Goal: Task Accomplishment & Management: Use online tool/utility

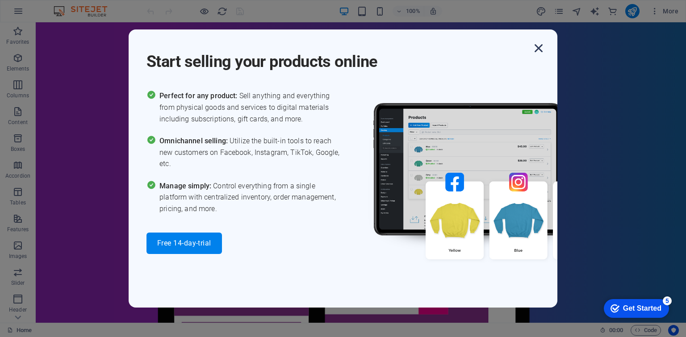
click at [542, 49] on icon "button" at bounding box center [539, 48] width 16 height 16
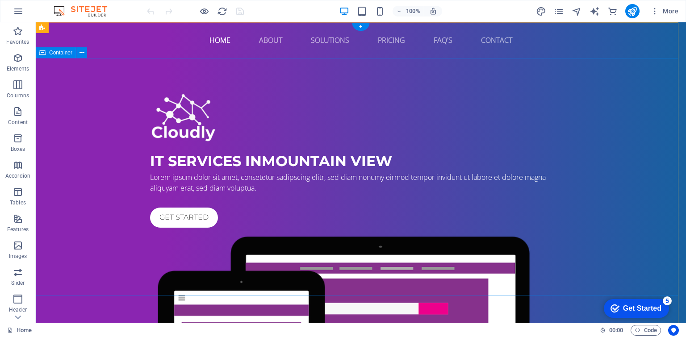
click at [84, 160] on div "IT Services in [GEOGRAPHIC_DATA] Lorem ipsum dolor sit amet, consetetur sadipsc…" at bounding box center [361, 293] width 651 height 471
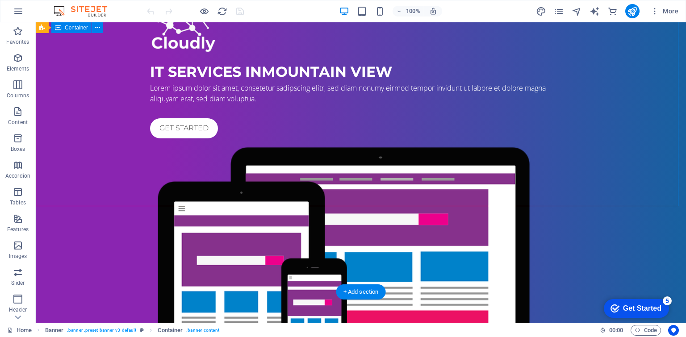
click at [93, 130] on div "IT Services in [GEOGRAPHIC_DATA] Lorem ipsum dolor sit amet, consetetur sadipsc…" at bounding box center [361, 204] width 651 height 471
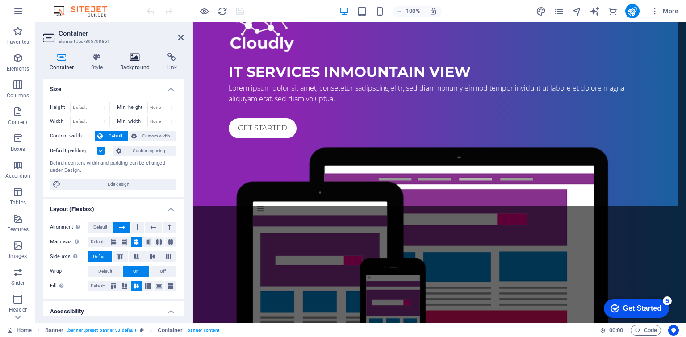
click at [134, 65] on h4 "Background" at bounding box center [136, 62] width 47 height 19
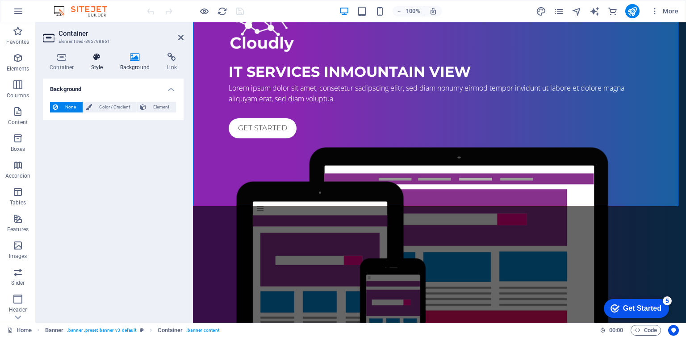
click at [93, 64] on h4 "Style" at bounding box center [98, 62] width 29 height 19
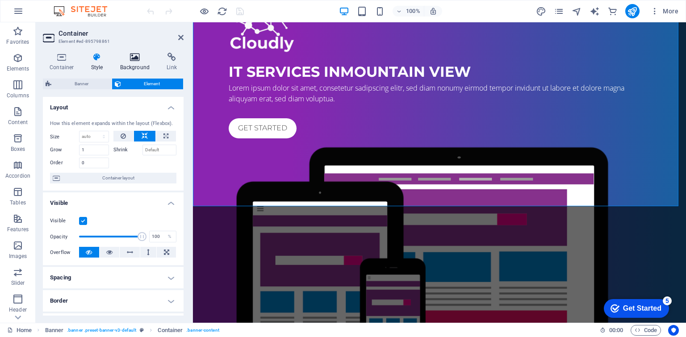
click at [139, 63] on h4 "Background" at bounding box center [136, 62] width 47 height 19
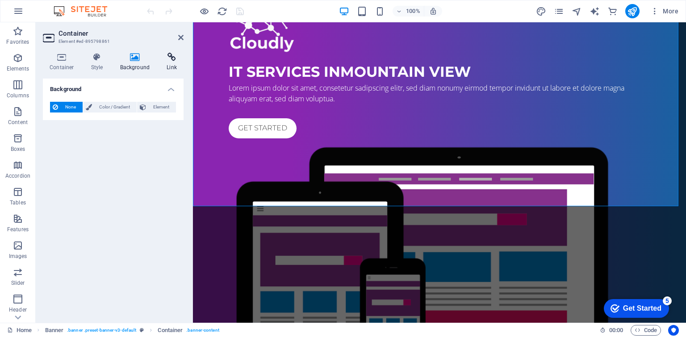
click at [166, 63] on h4 "Link" at bounding box center [172, 62] width 24 height 19
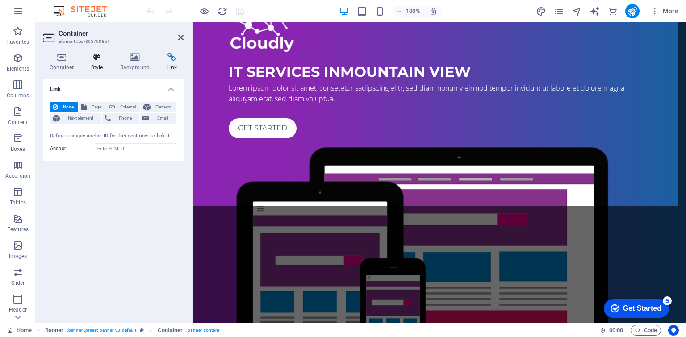
click at [99, 62] on h4 "Style" at bounding box center [98, 62] width 29 height 19
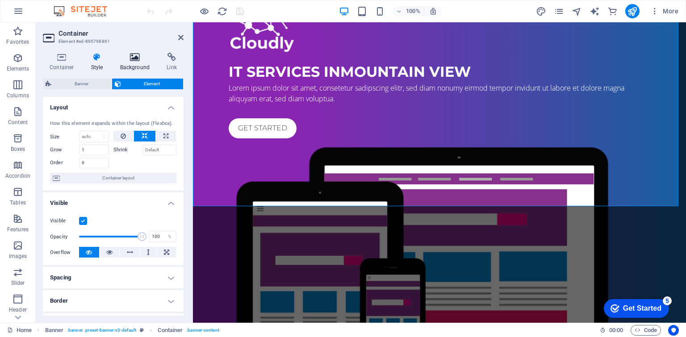
click at [139, 59] on icon at bounding box center [134, 57] width 43 height 9
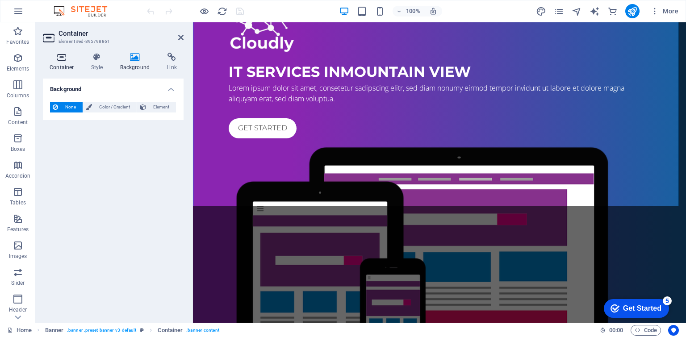
click at [61, 63] on h4 "Container" at bounding box center [64, 62] width 42 height 19
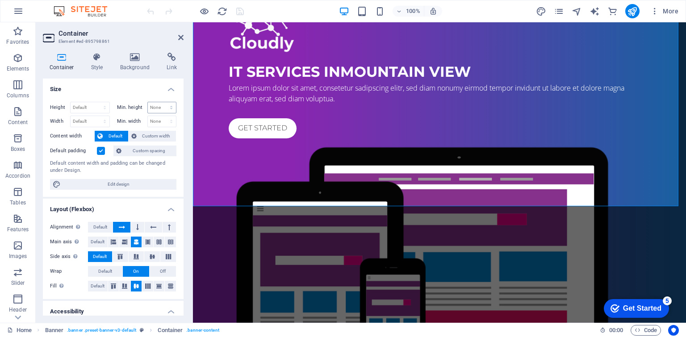
scroll to position [108, 0]
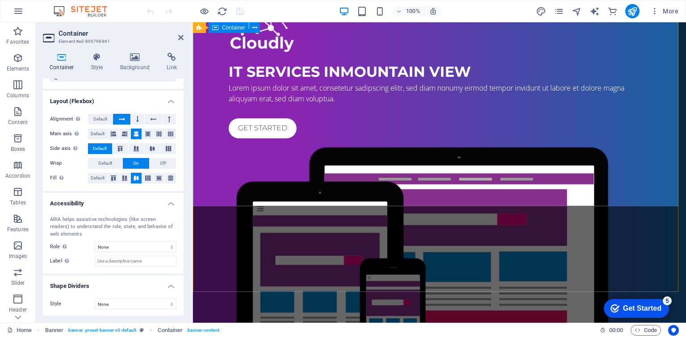
click at [205, 178] on div "IT Services in [GEOGRAPHIC_DATA] Lorem ipsum dolor sit amet, consetetur sadipsc…" at bounding box center [439, 204] width 493 height 471
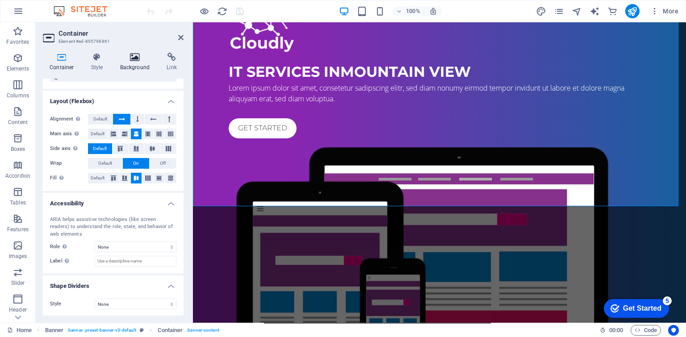
click at [137, 54] on icon at bounding box center [134, 57] width 43 height 9
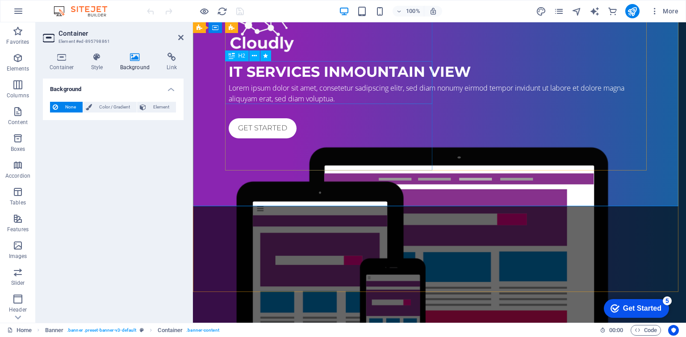
click at [229, 83] on div "IT Services in [GEOGRAPHIC_DATA]" at bounding box center [440, 71] width 422 height 21
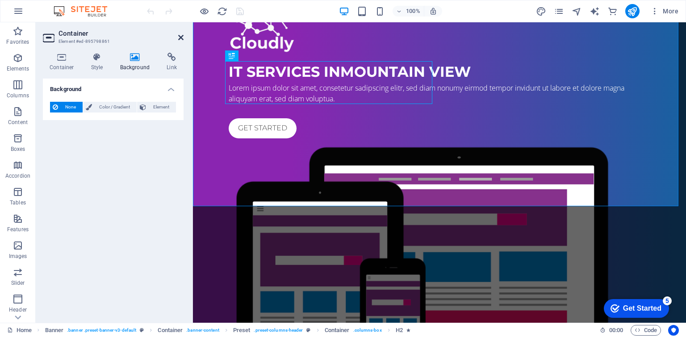
click at [183, 37] on icon at bounding box center [180, 37] width 5 height 7
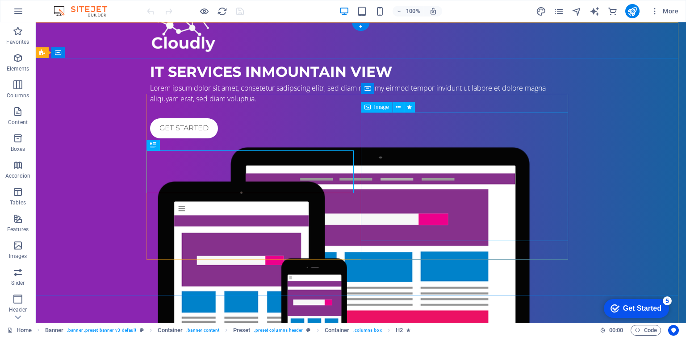
scroll to position [0, 0]
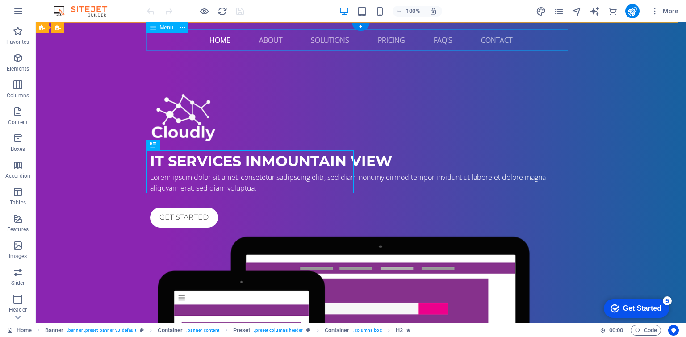
click at [168, 47] on nav "Home About Solutions Pricing FAQ's Contact" at bounding box center [361, 39] width 422 height 21
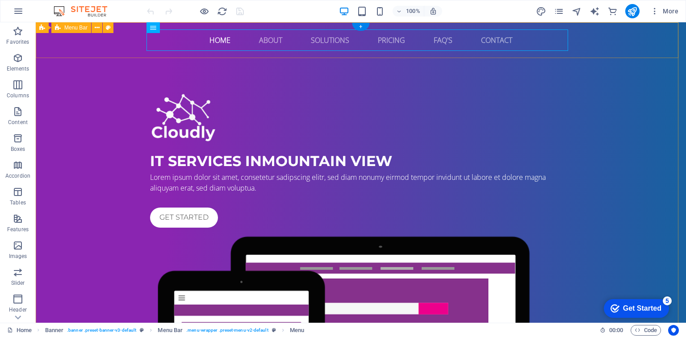
click at [113, 45] on div "Home About Solutions Pricing FAQ's Contact" at bounding box center [361, 40] width 651 height 36
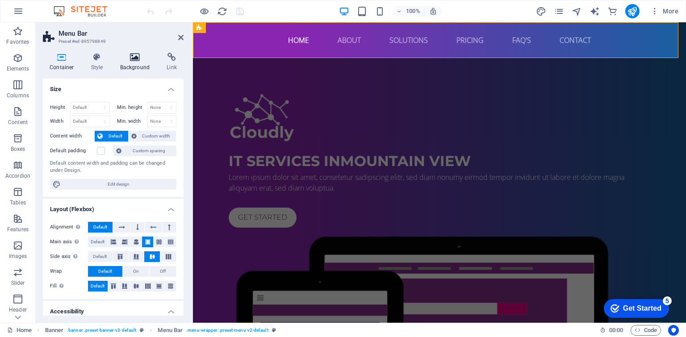
click at [130, 60] on icon at bounding box center [134, 57] width 43 height 9
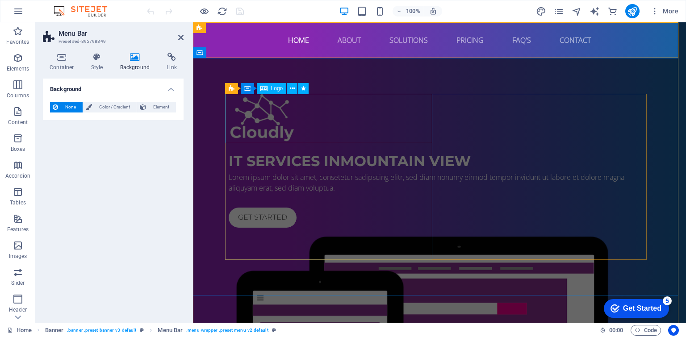
click at [240, 96] on div at bounding box center [440, 119] width 422 height 50
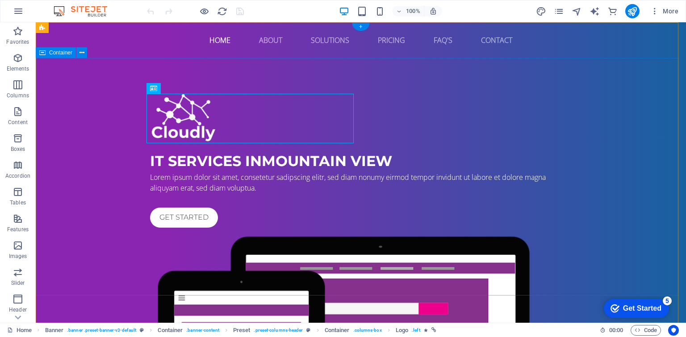
click at [432, 81] on div "IT Services in [GEOGRAPHIC_DATA] Lorem ipsum dolor sit amet, consetetur sadipsc…" at bounding box center [361, 293] width 651 height 471
click at [82, 55] on icon at bounding box center [82, 52] width 5 height 9
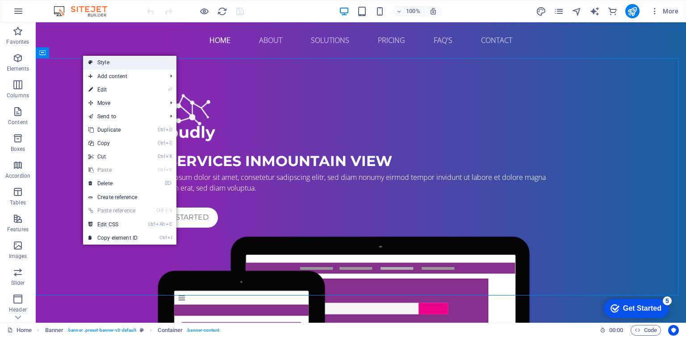
click at [98, 67] on link "Style" at bounding box center [129, 62] width 93 height 13
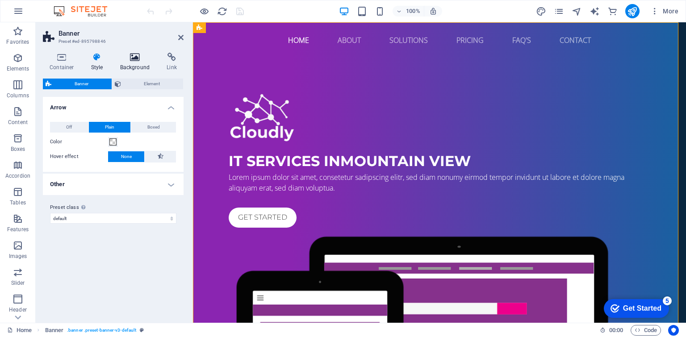
click at [130, 59] on icon at bounding box center [134, 57] width 43 height 9
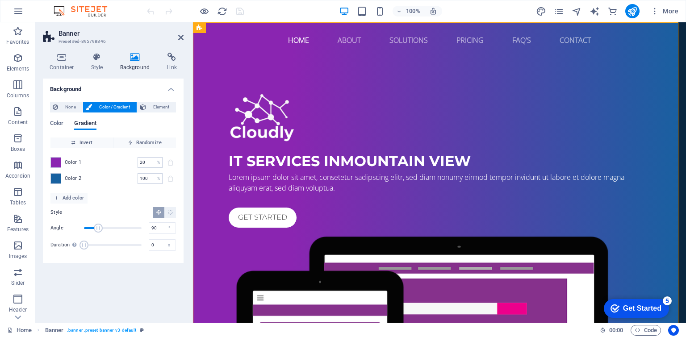
click at [184, 37] on aside "Banner Preset #ed-895798846 Container Style Background Link Size Height Default…" at bounding box center [114, 172] width 157 height 301
click at [182, 38] on icon at bounding box center [180, 37] width 5 height 7
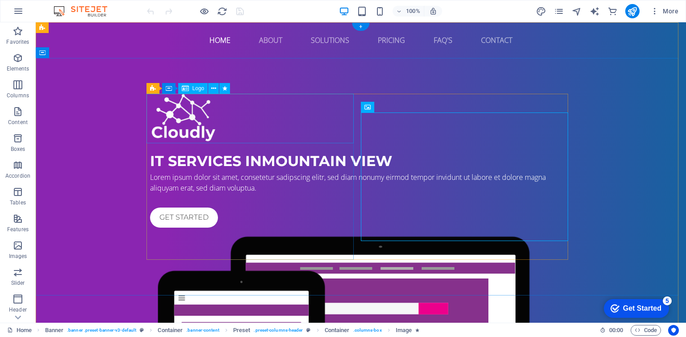
click at [207, 111] on div at bounding box center [361, 119] width 422 height 50
click at [215, 86] on icon at bounding box center [213, 88] width 5 height 9
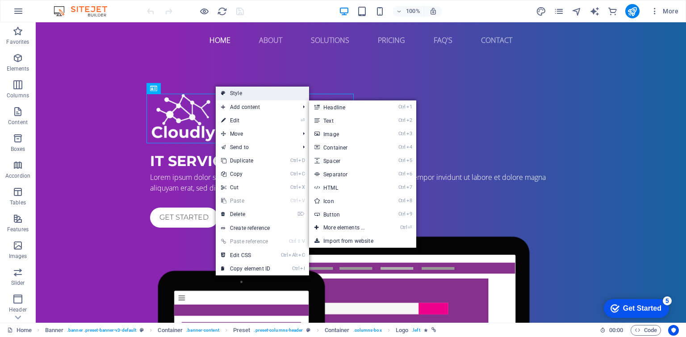
click at [236, 93] on link "Style" at bounding box center [262, 93] width 93 height 13
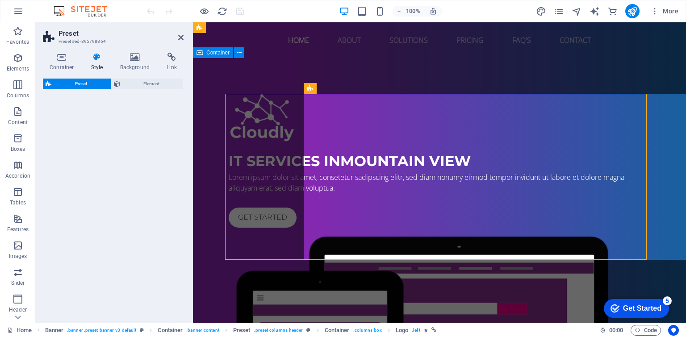
select select "px"
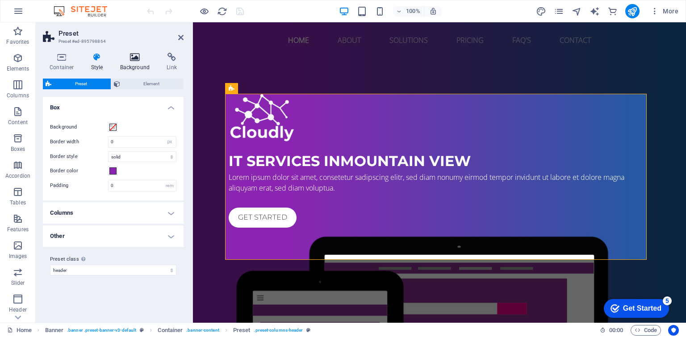
click at [130, 64] on h4 "Background" at bounding box center [136, 62] width 47 height 19
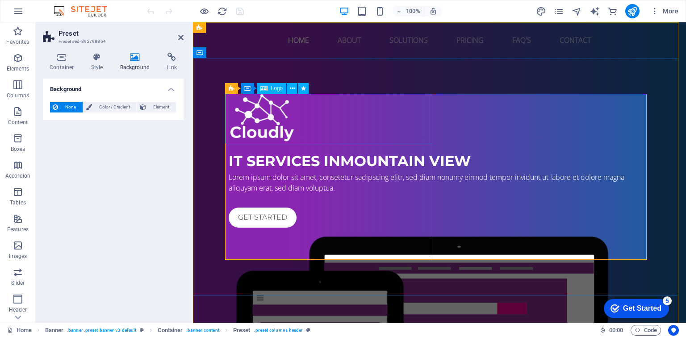
click at [319, 122] on div at bounding box center [440, 119] width 422 height 50
select select "px"
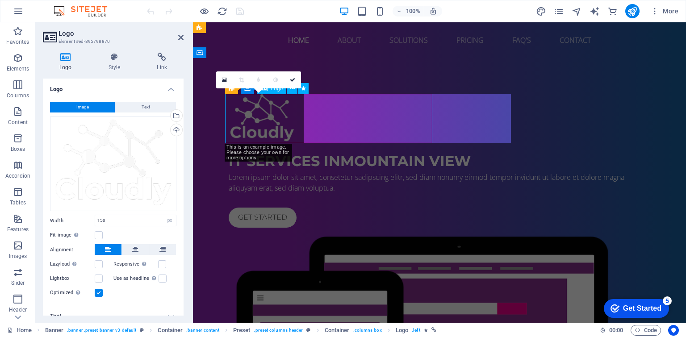
click at [319, 122] on div at bounding box center [440, 119] width 422 height 50
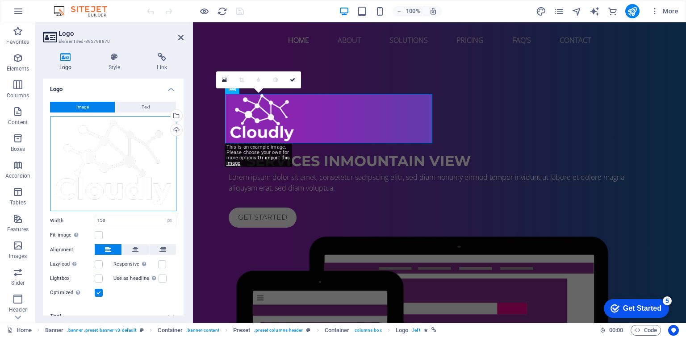
click at [132, 165] on div "Drag files here, click to choose files or select files from Files or our free s…" at bounding box center [113, 164] width 126 height 95
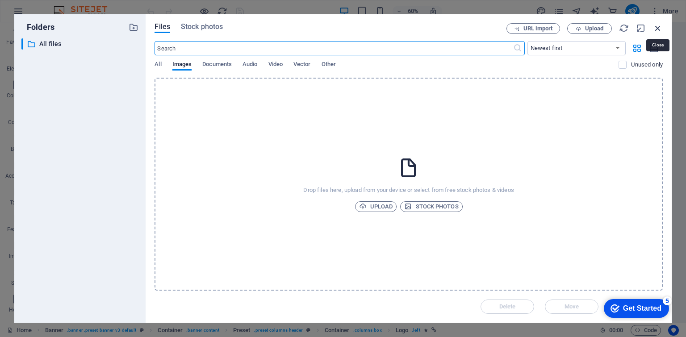
click at [658, 29] on icon "button" at bounding box center [658, 28] width 10 height 10
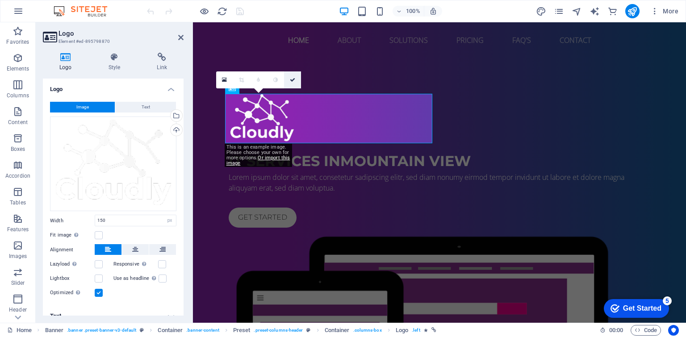
click at [297, 81] on link at bounding box center [292, 79] width 17 height 17
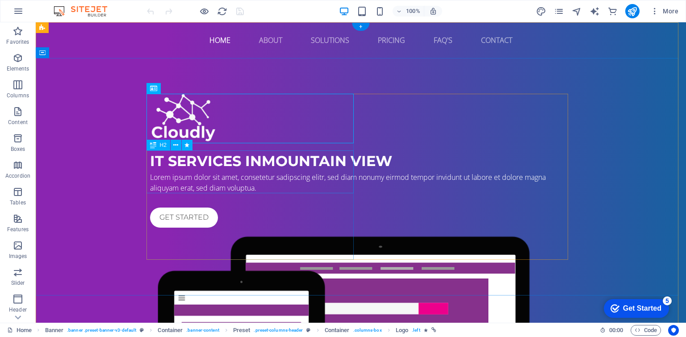
click at [201, 172] on div "IT Services in [GEOGRAPHIC_DATA]" at bounding box center [361, 161] width 422 height 21
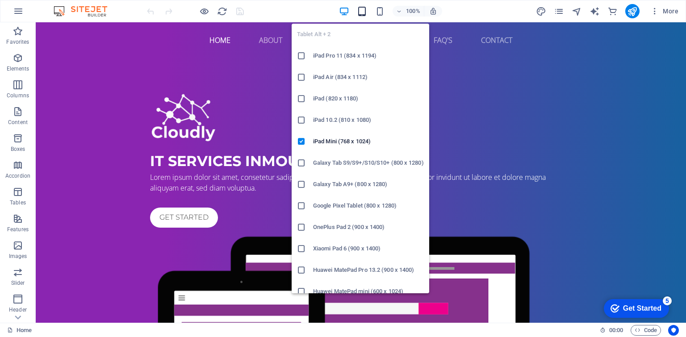
click at [366, 8] on icon "button" at bounding box center [362, 11] width 10 height 10
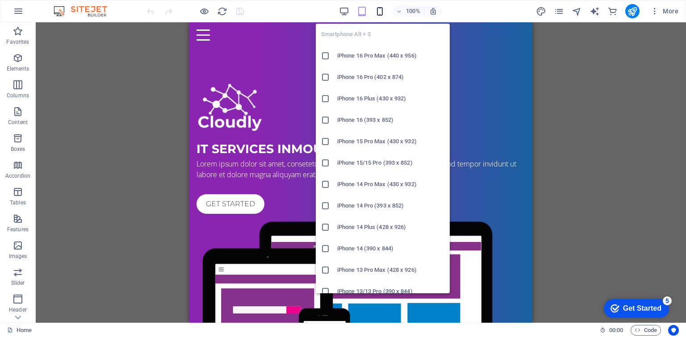
click at [383, 10] on icon "button" at bounding box center [380, 11] width 10 height 10
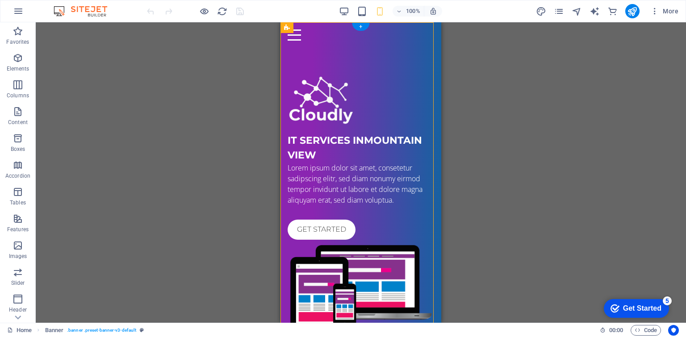
drag, startPoint x: 357, startPoint y: 34, endPoint x: 417, endPoint y: 34, distance: 60.8
click at [417, 34] on div "Home About Solutions Pricing FAQ's Contact" at bounding box center [361, 34] width 161 height 25
click at [320, 38] on div "Home About Solutions Pricing FAQ's Contact" at bounding box center [361, 34] width 161 height 25
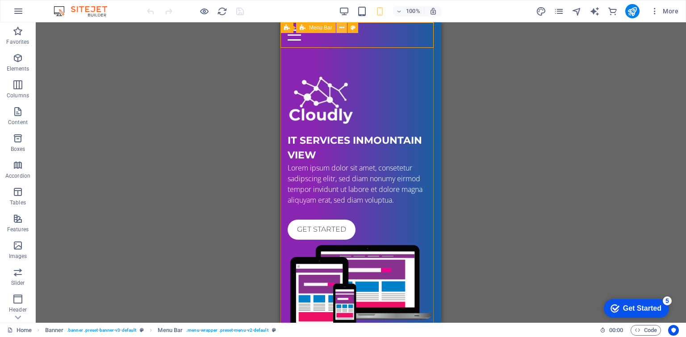
click at [342, 29] on icon at bounding box center [342, 27] width 5 height 9
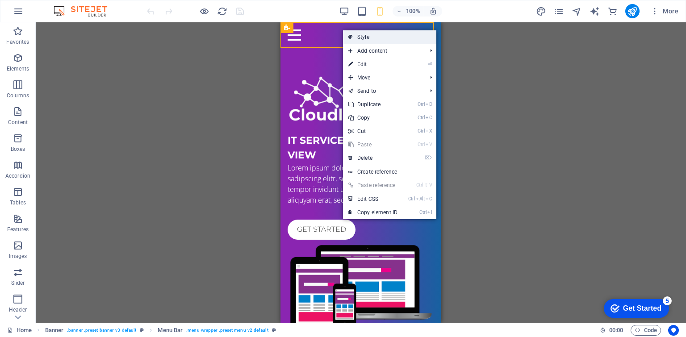
click at [361, 38] on link "Style" at bounding box center [389, 36] width 93 height 13
select select "rem"
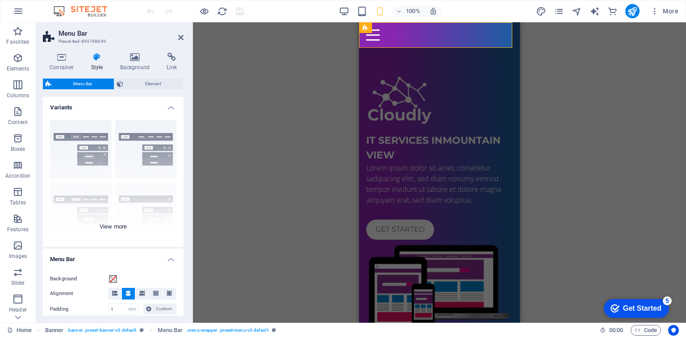
click at [140, 199] on div "Border Centered Default Fixed Loki Trigger Wide XXL" at bounding box center [113, 180] width 141 height 134
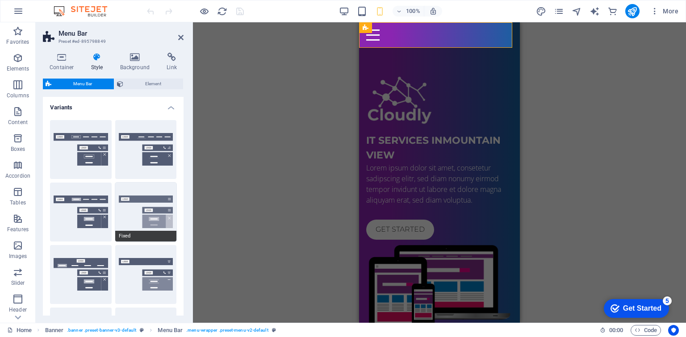
click at [157, 214] on button "Fixed" at bounding box center [146, 212] width 62 height 59
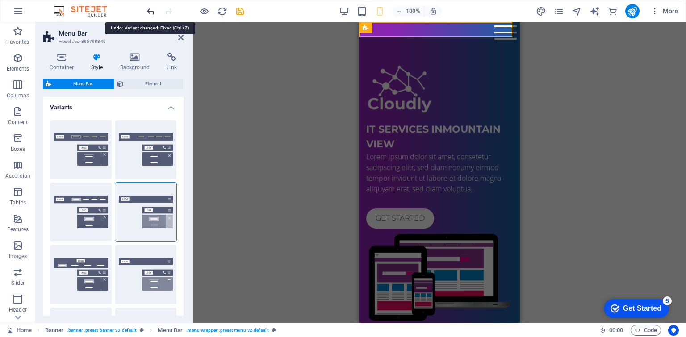
click at [152, 10] on icon "undo" at bounding box center [151, 11] width 10 height 10
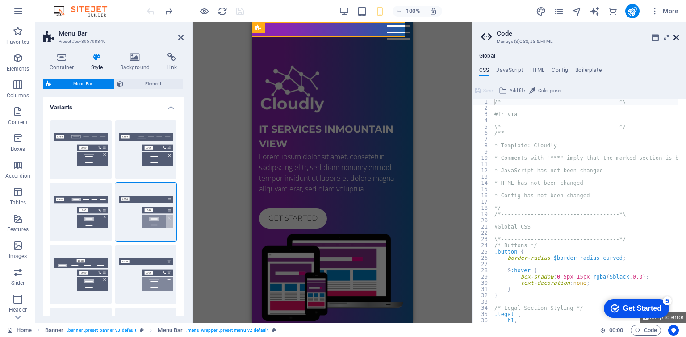
click at [679, 38] on icon at bounding box center [676, 37] width 5 height 7
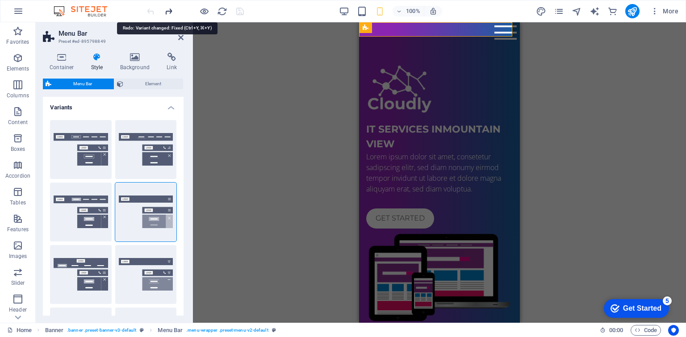
click at [170, 10] on icon "redo" at bounding box center [169, 11] width 10 height 10
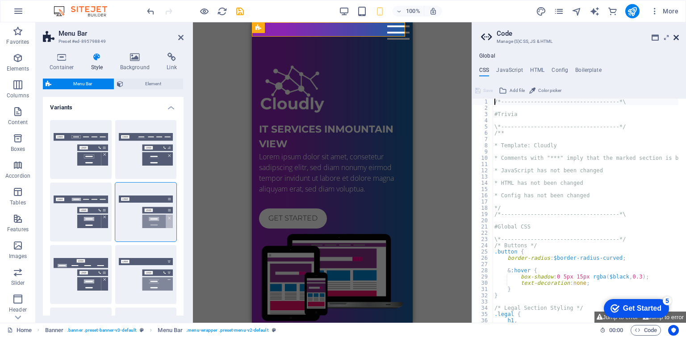
click at [677, 34] on icon at bounding box center [676, 37] width 5 height 7
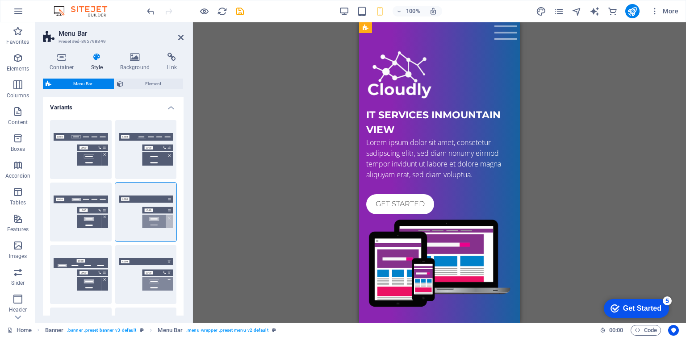
drag, startPoint x: 472, startPoint y: 31, endPoint x: 476, endPoint y: 38, distance: 8.4
click at [476, 38] on div "IT Services in [GEOGRAPHIC_DATA] Lorem ipsum dolor sit amet, consetetur sadipsc…" at bounding box center [439, 179] width 161 height 315
click at [499, 34] on div at bounding box center [506, 32] width 22 height 14
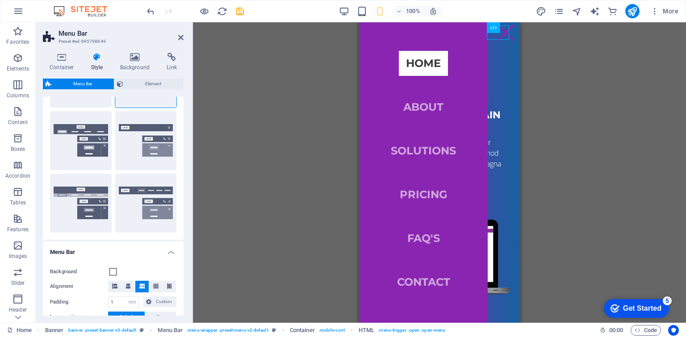
scroll to position [223, 0]
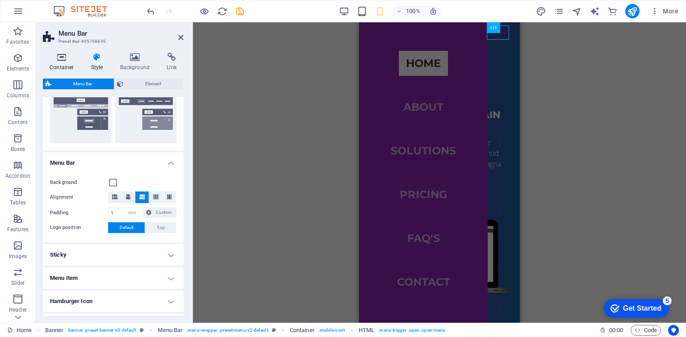
click at [62, 61] on icon at bounding box center [62, 57] width 38 height 9
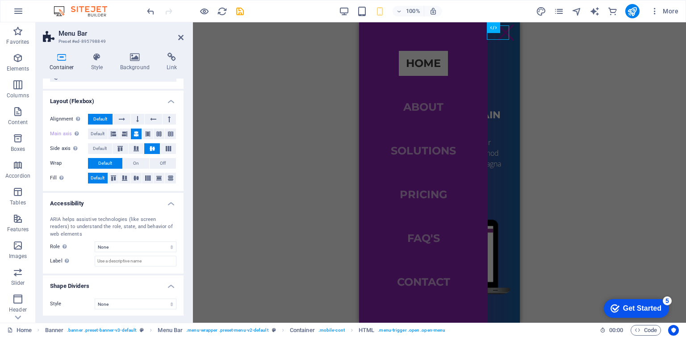
scroll to position [0, 0]
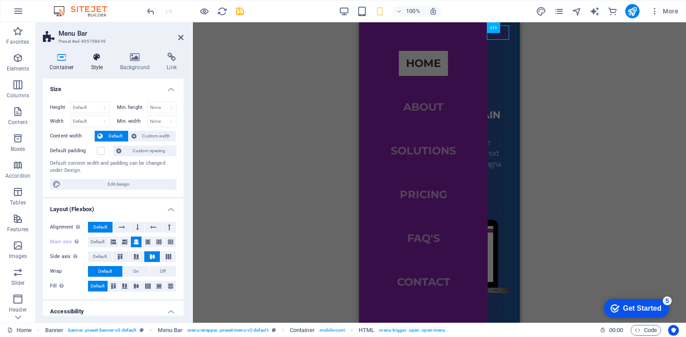
click at [93, 56] on icon at bounding box center [96, 57] width 25 height 9
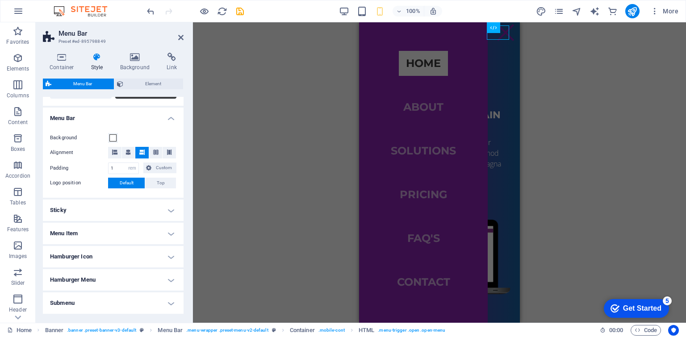
scroll to position [301, 0]
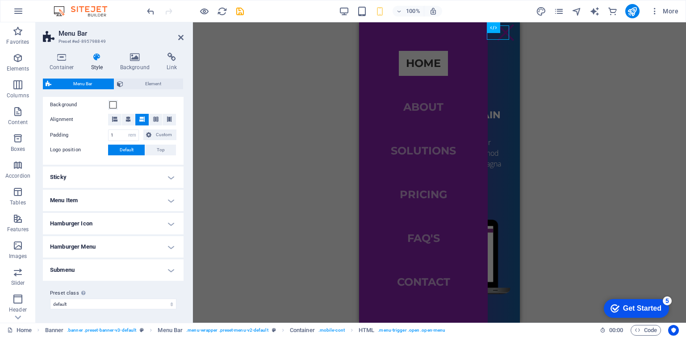
click at [126, 195] on h4 "Menu Item" at bounding box center [113, 200] width 141 height 21
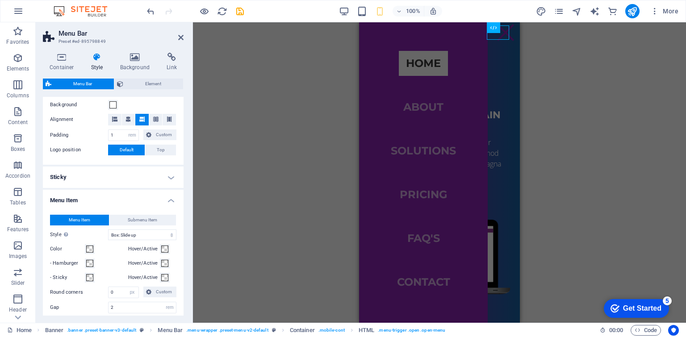
scroll to position [391, 0]
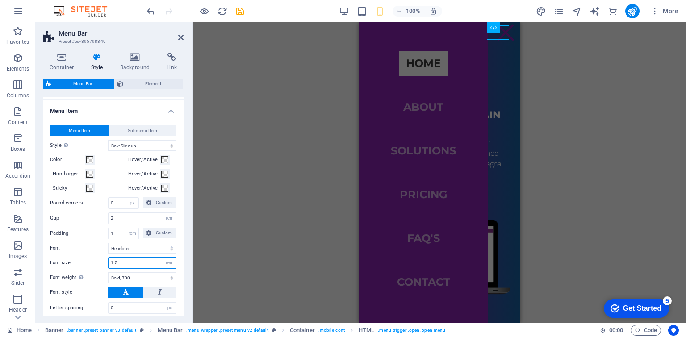
click at [125, 260] on input "1.5" at bounding box center [142, 263] width 67 height 11
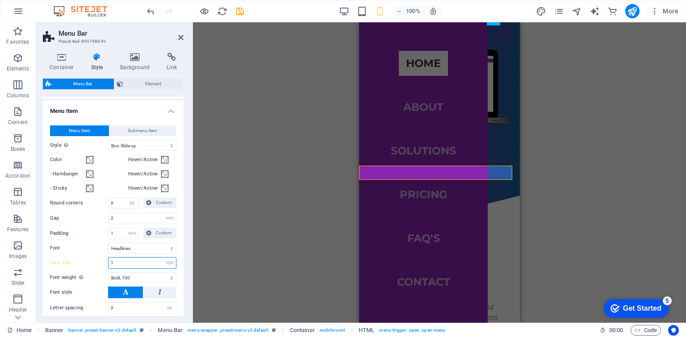
type input "1"
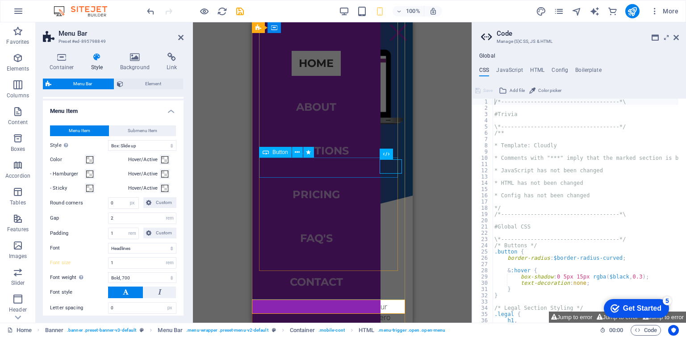
scroll to position [0, 0]
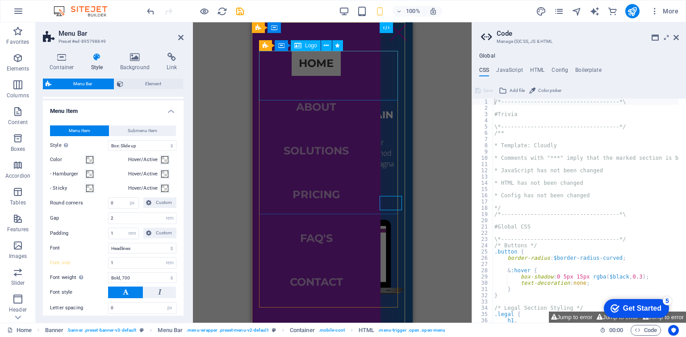
click at [386, 97] on div at bounding box center [332, 76] width 147 height 50
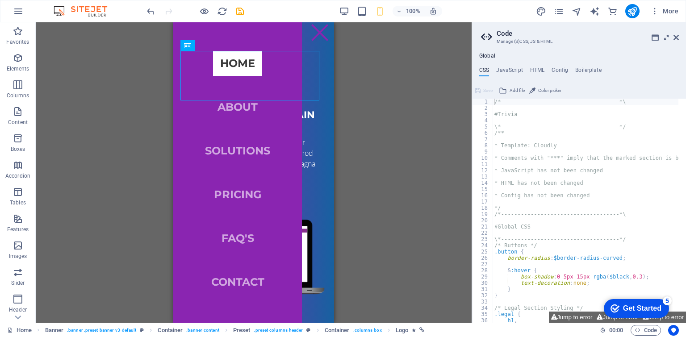
click at [361, 52] on div "Container Preset Container Banner H2 Banner Banner Container Preset Preset Cont…" at bounding box center [254, 172] width 436 height 301
click at [309, 32] on button at bounding box center [313, 27] width 11 height 11
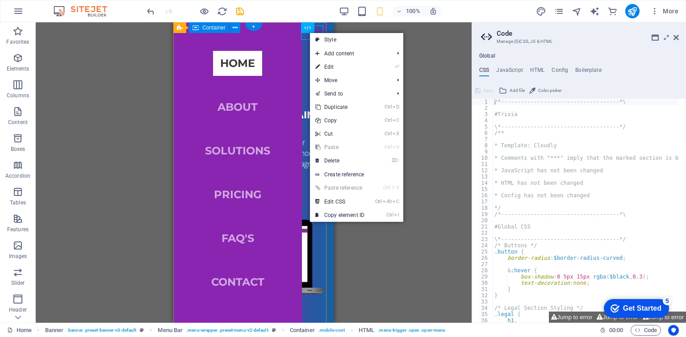
click at [298, 39] on div "IT Services in [GEOGRAPHIC_DATA] Lorem ipsum dolor sit amet, consetetur sadipsc…" at bounding box center [253, 179] width 161 height 315
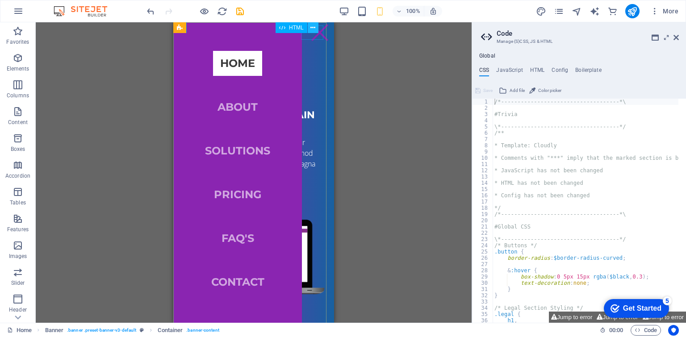
click at [311, 30] on icon at bounding box center [313, 27] width 5 height 9
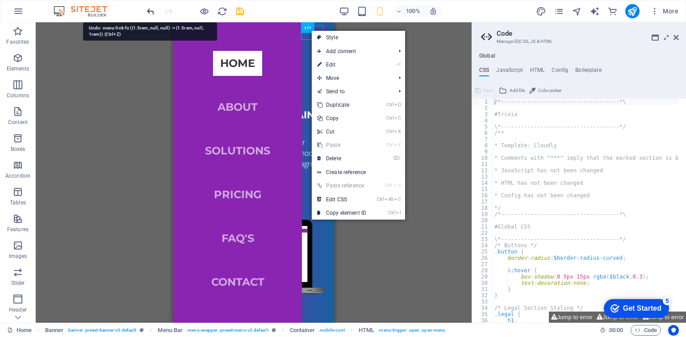
click at [146, 9] on icon "undo" at bounding box center [151, 11] width 10 height 10
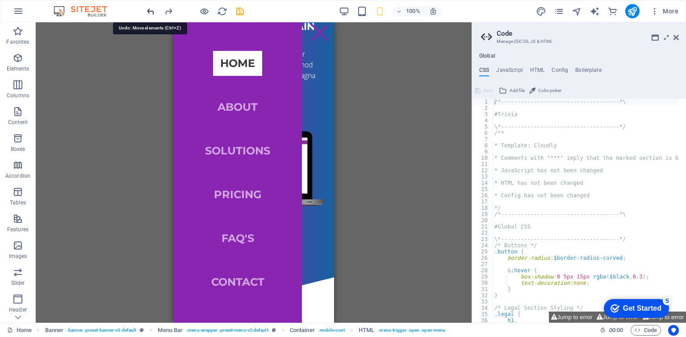
scroll to position [170, 0]
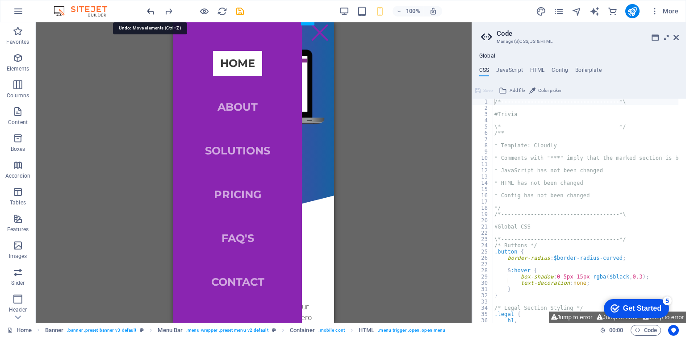
click at [146, 9] on icon "undo" at bounding box center [151, 11] width 10 height 10
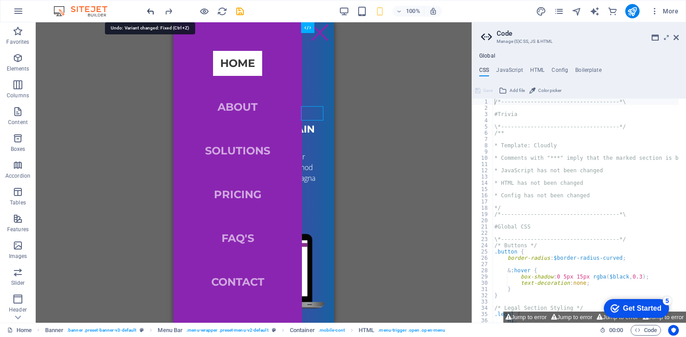
click at [146, 9] on icon "undo" at bounding box center [151, 11] width 10 height 10
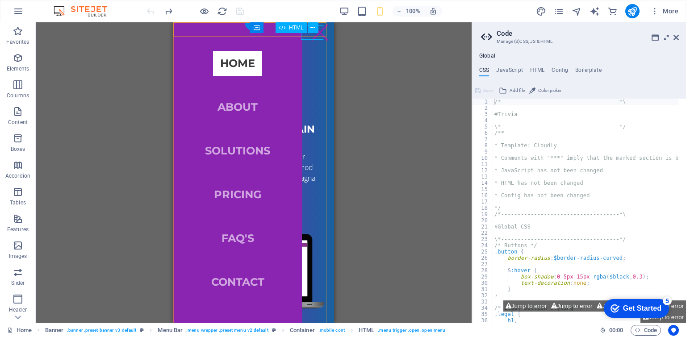
click at [309, 36] on div at bounding box center [320, 32] width 22 height 14
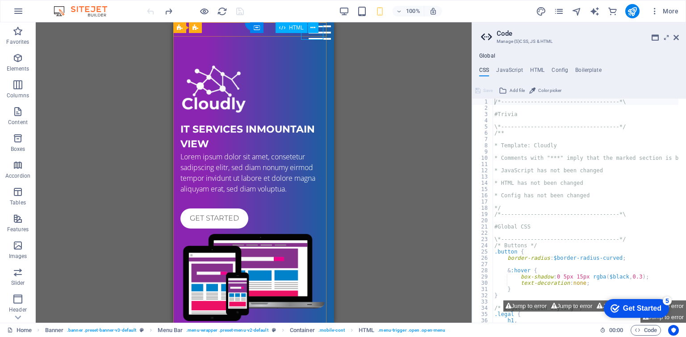
click at [311, 34] on div at bounding box center [320, 32] width 22 height 14
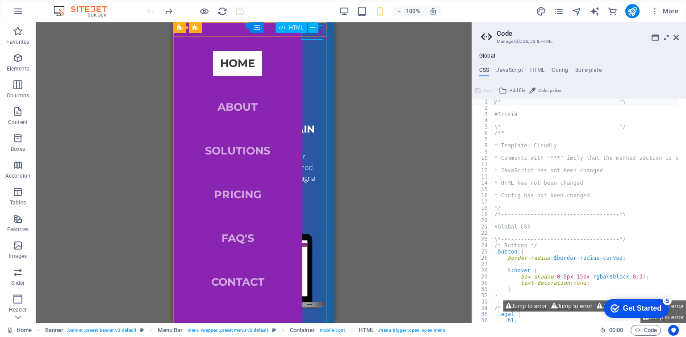
click at [311, 34] on div at bounding box center [320, 32] width 22 height 14
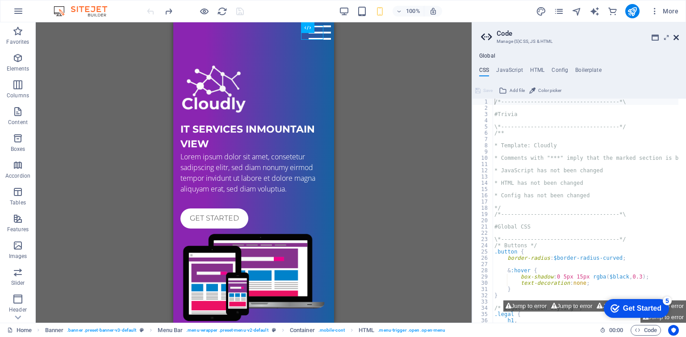
click at [678, 38] on icon at bounding box center [676, 37] width 5 height 7
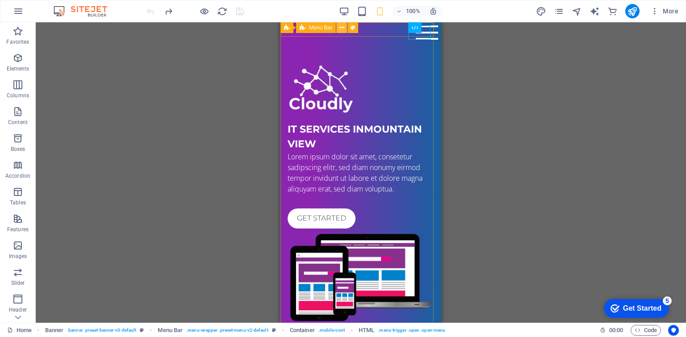
click at [341, 25] on icon at bounding box center [342, 27] width 5 height 9
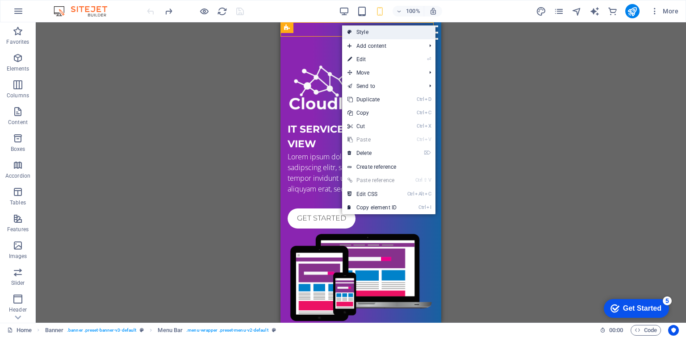
click at [368, 33] on link "Style" at bounding box center [388, 31] width 93 height 13
select select "rem"
select select "hover_text_color"
select select "rem"
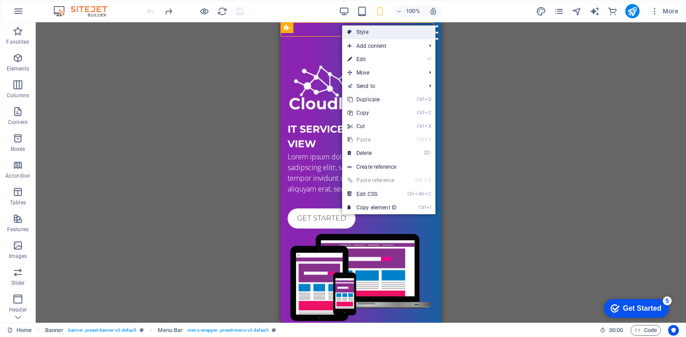
select select "px"
select select "700"
select select "px"
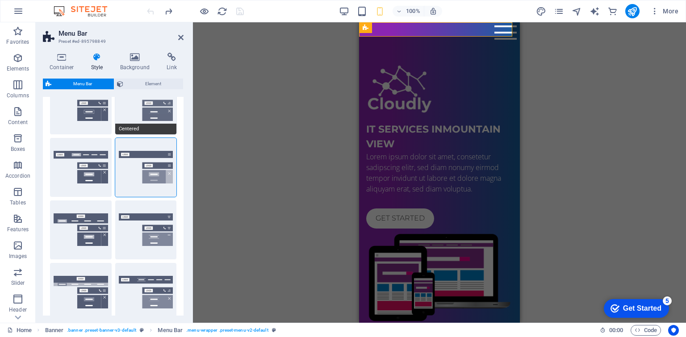
scroll to position [134, 0]
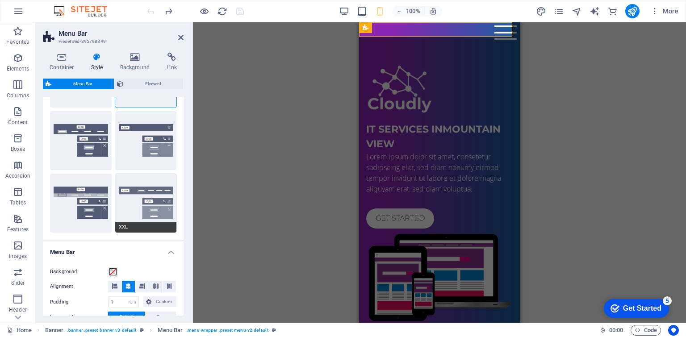
click at [145, 191] on button "XXL" at bounding box center [146, 203] width 62 height 59
select select "hover_border_vertical"
type input "2"
type input "1.5"
type input "0.5"
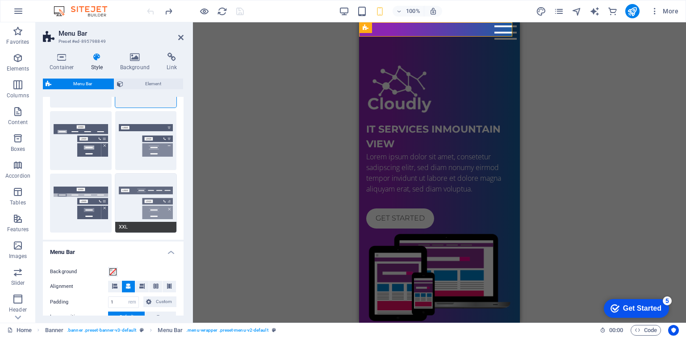
select select "link-special-font"
type input "1.5"
select select "rem"
select select "700"
type input "2"
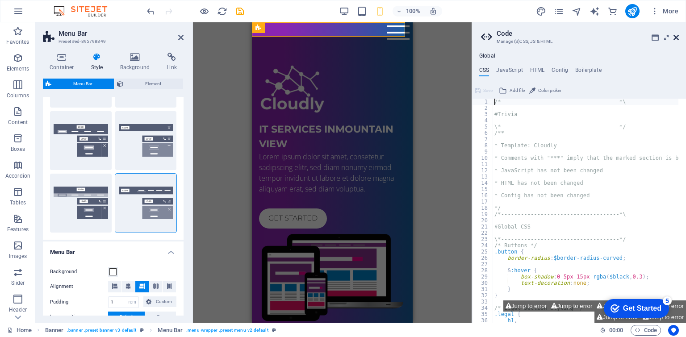
click at [676, 38] on icon at bounding box center [676, 37] width 5 height 7
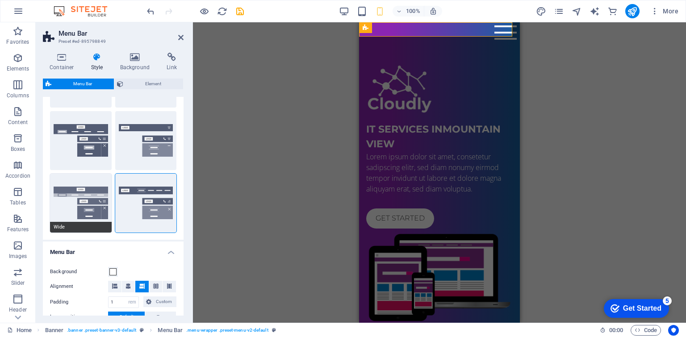
click at [87, 187] on button "Wide" at bounding box center [81, 203] width 62 height 59
type input "2"
select select "hover_box_bottom"
type input "2"
type input "1"
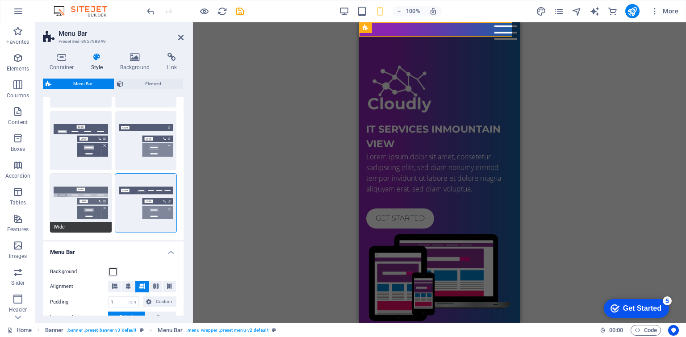
select select "link-default-font"
select select "px"
select select
type input "0"
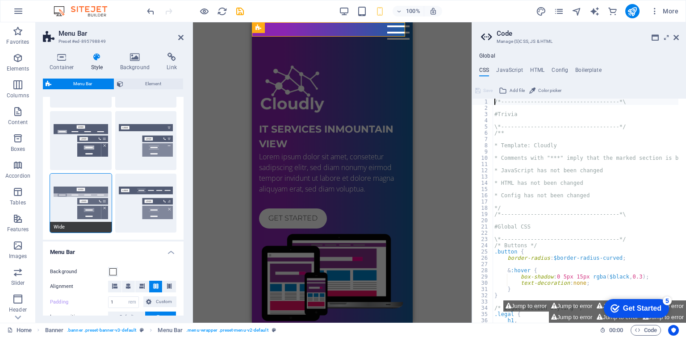
scroll to position [0, 0]
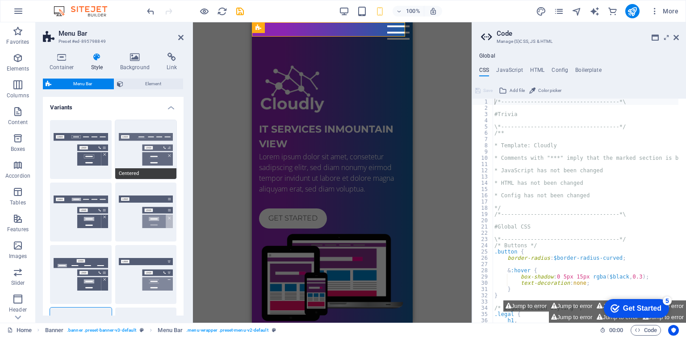
click at [145, 141] on button "Centered" at bounding box center [146, 149] width 62 height 59
select select "hover_border_bottom"
type input "1"
select select "DISABLED_OPTION_VALUE"
type input "0"
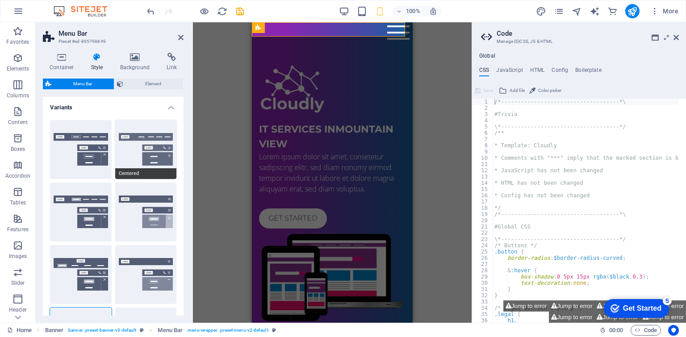
type input "0"
select select "link-special-font"
type input "1.5"
select select "rem"
select select
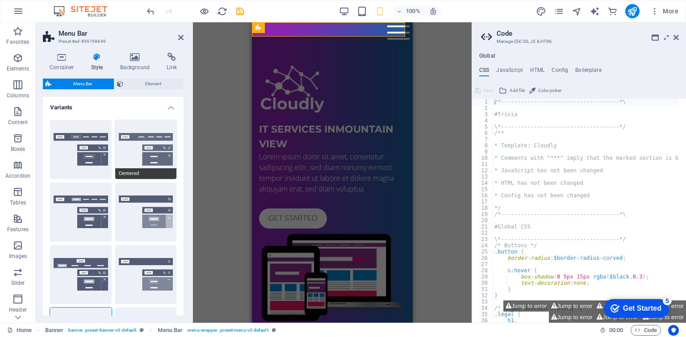
type input "2"
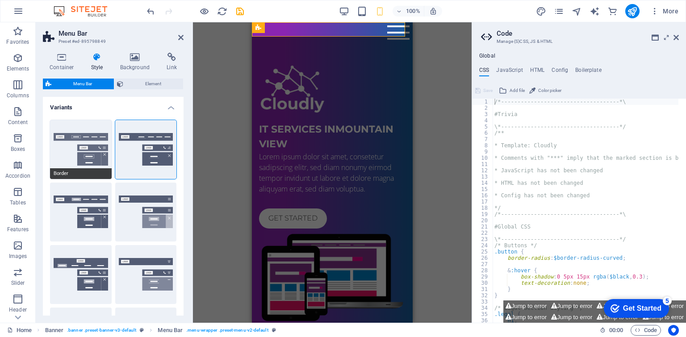
click at [84, 139] on button "Border" at bounding box center [81, 149] width 62 height 59
select select "hover_border"
type input "1"
type input "3"
type input "1"
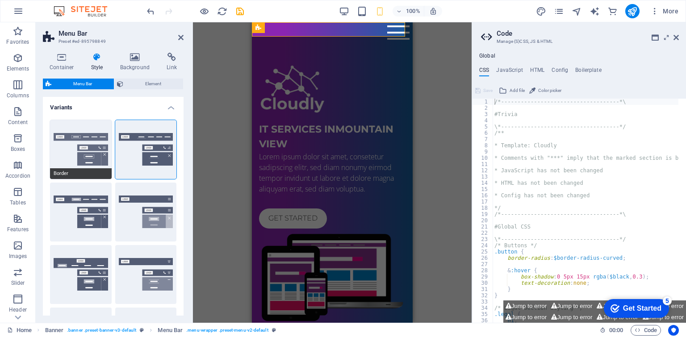
type input "1"
select select "rem"
type input "1"
select select "link-special-font"
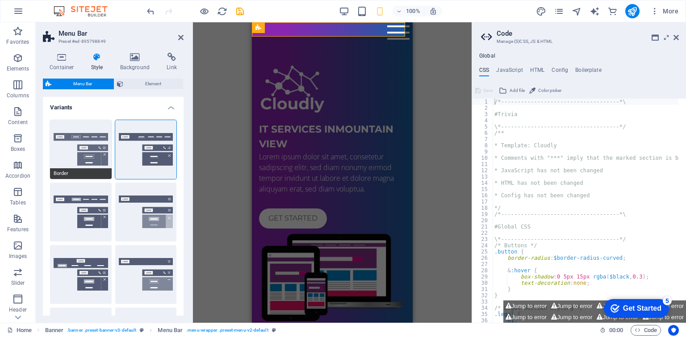
type input "1.1"
select select "rem"
select select
type input "1"
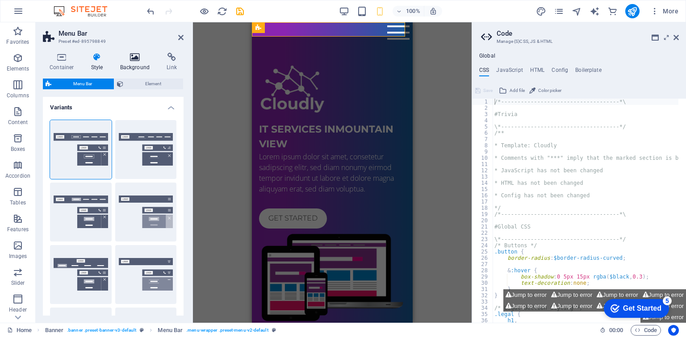
click at [129, 61] on icon at bounding box center [134, 57] width 43 height 9
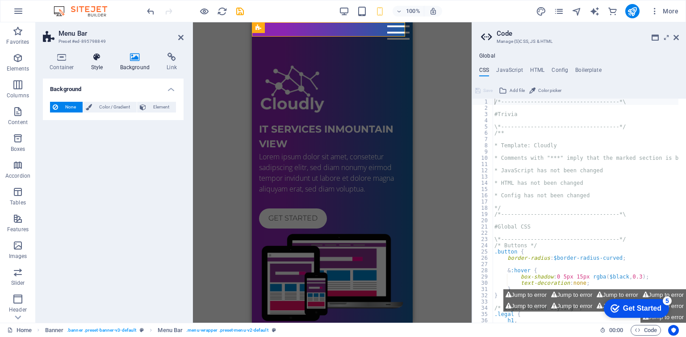
click at [94, 65] on h4 "Style" at bounding box center [98, 62] width 29 height 19
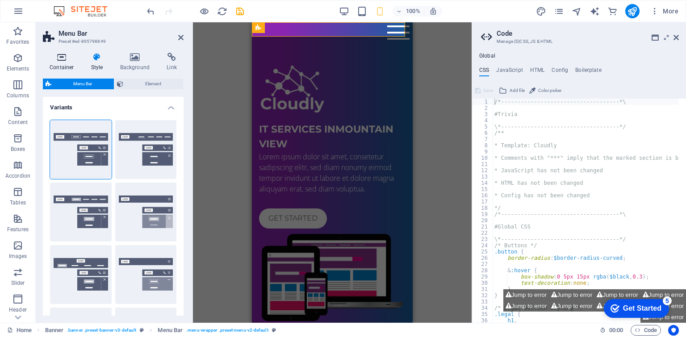
click at [67, 67] on h4 "Container" at bounding box center [64, 62] width 42 height 19
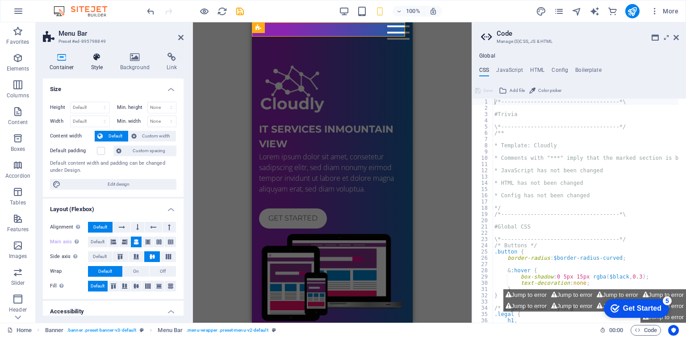
click at [94, 67] on h4 "Style" at bounding box center [98, 62] width 29 height 19
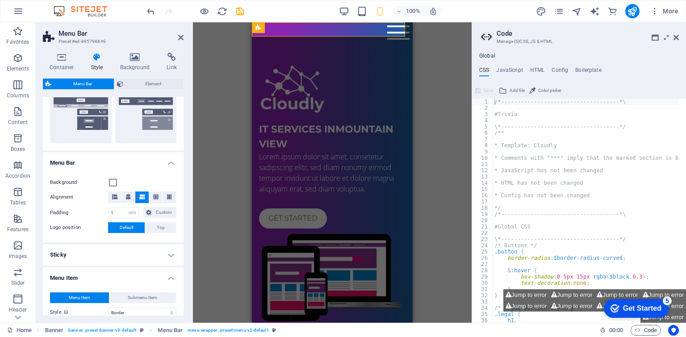
scroll to position [45, 0]
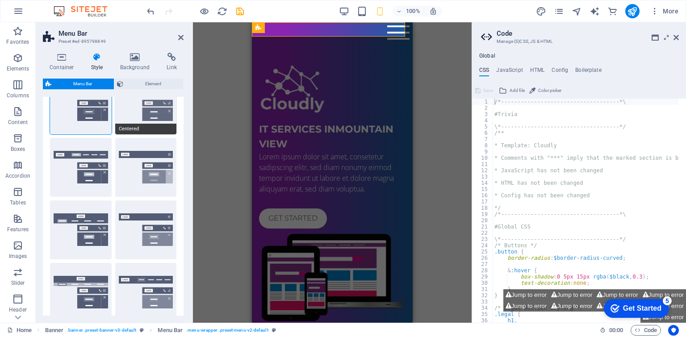
click at [160, 115] on button "Centered" at bounding box center [146, 105] width 62 height 59
select select "hover_border_bottom"
type input "1"
type input "0"
type input "2"
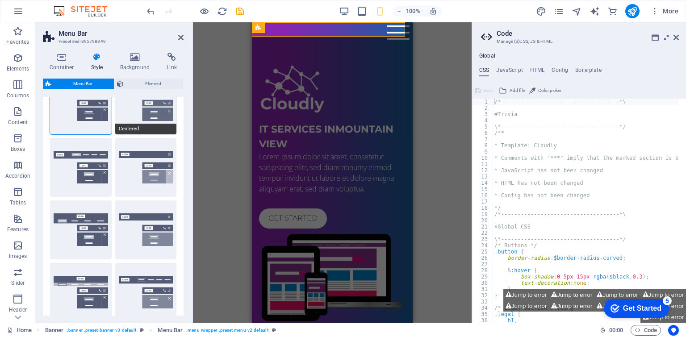
select select "DISABLED_OPTION_VALUE"
type input "0"
select select "link-special-font"
type input "1.5"
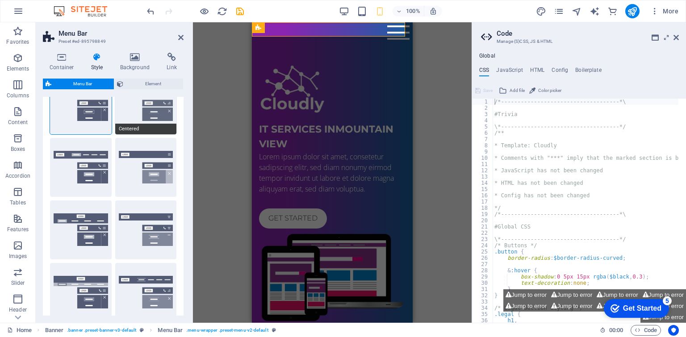
select select "rem"
select select
type input "2"
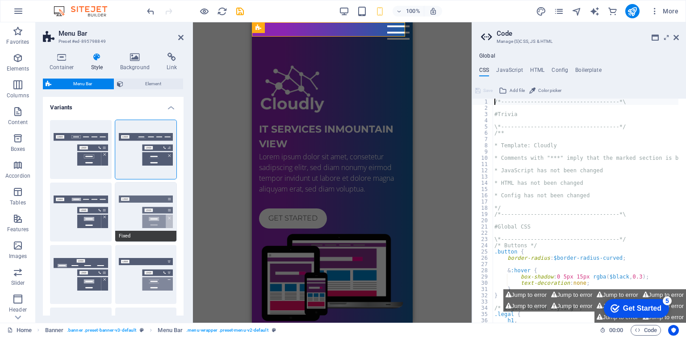
click at [159, 204] on button "Fixed" at bounding box center [146, 212] width 62 height 59
select select "hover_box_bottom"
type input "3"
type input "1"
select select "rem"
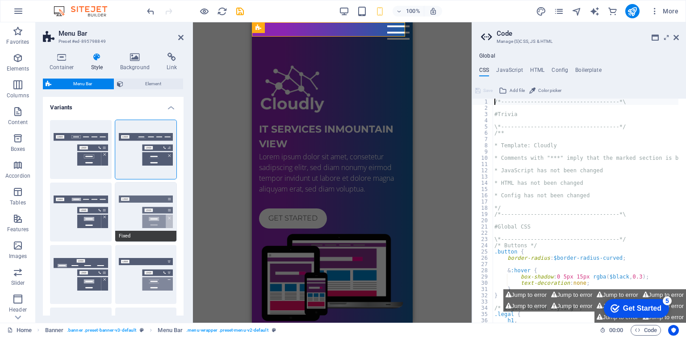
type input "1"
select select "link-special-font"
type input "1.5"
select select "rem"
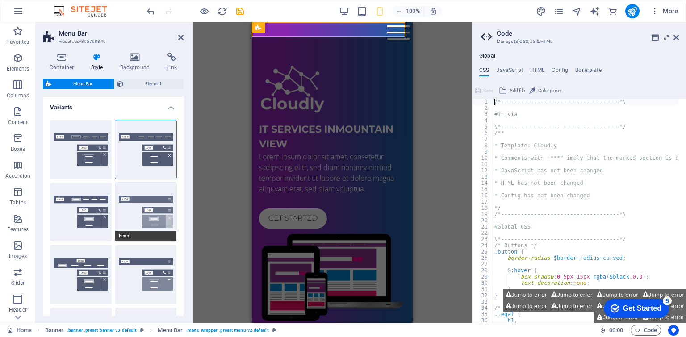
select select "700"
type input "0"
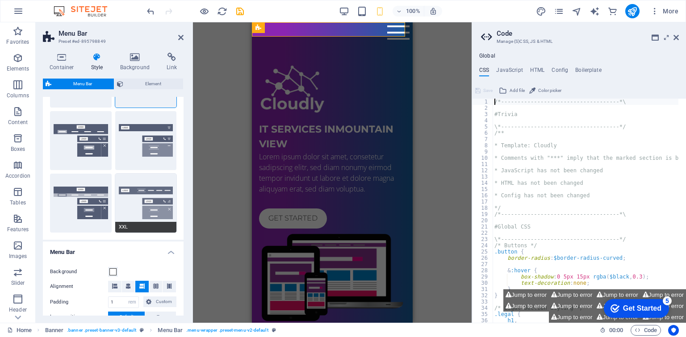
click at [159, 203] on button "XXL" at bounding box center [146, 203] width 62 height 59
select select "hover_border_vertical"
type input "2"
type input "1.5"
type input "0.5"
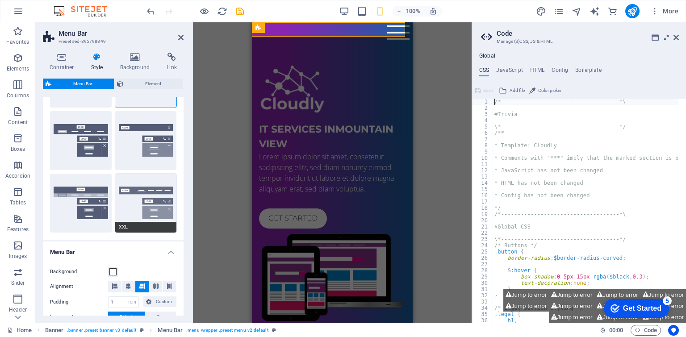
type input "0.5"
select select "link-special-font"
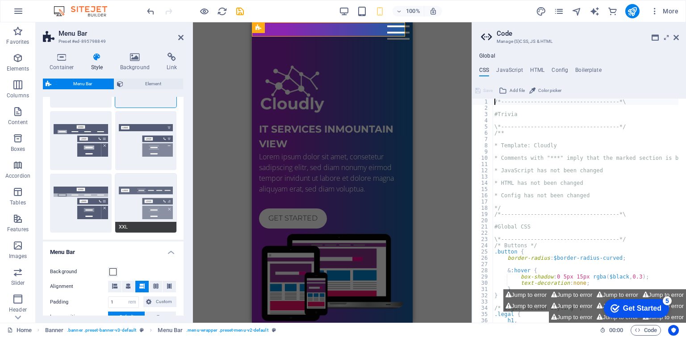
type input "1.5"
select select "rem"
select select "700"
type input "2"
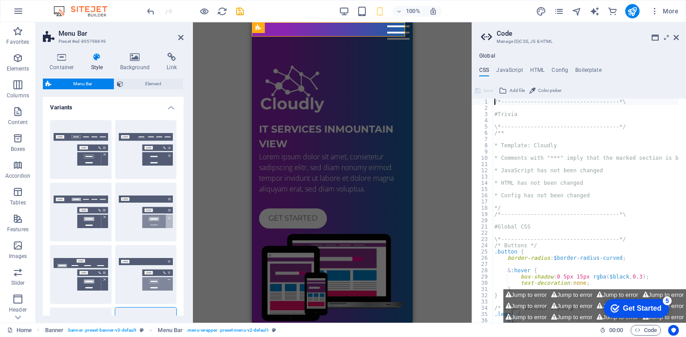
click at [143, 9] on div "100% More" at bounding box center [342, 10] width 685 height 21
click at [151, 9] on icon "undo" at bounding box center [151, 11] width 10 height 10
select select "hover_box_bottom"
type input "2"
type input "1"
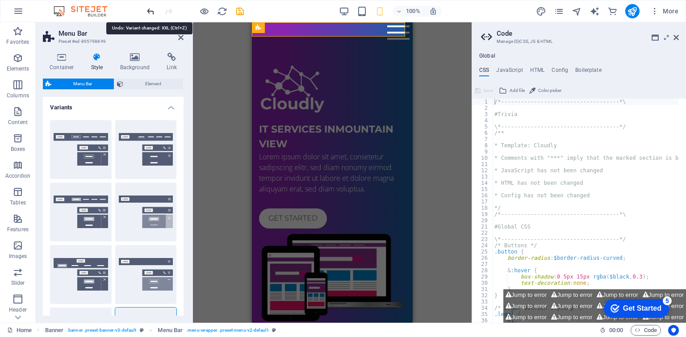
type input "1"
select select "link-special-font"
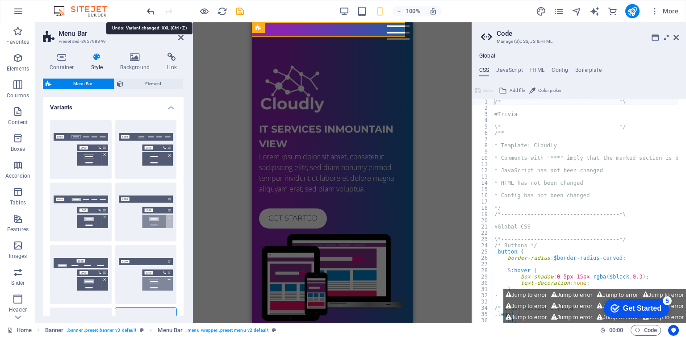
select select "700"
type input "0"
click at [151, 9] on icon "undo" at bounding box center [151, 11] width 10 height 10
select select "hover_border_bottom"
type input "1"
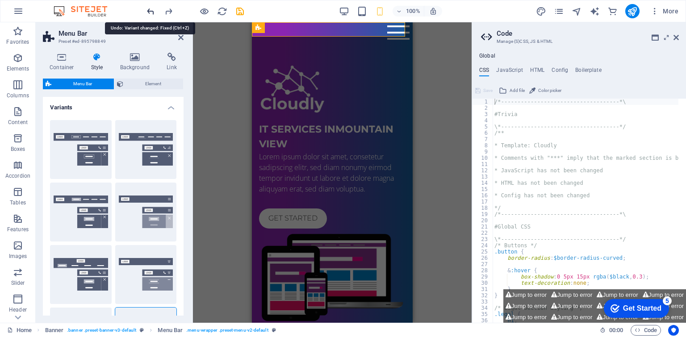
select select "DISABLED_OPTION_VALUE"
type input "0"
select select "link-special-font"
select select
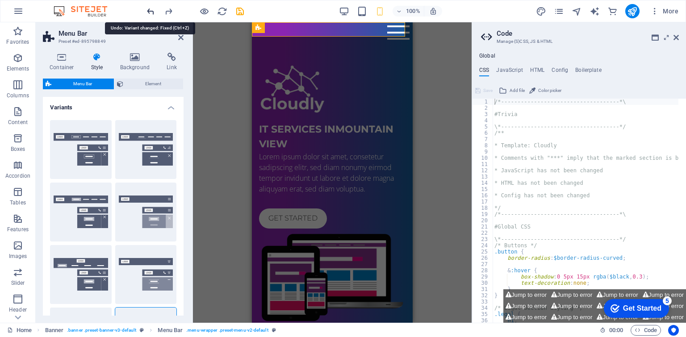
type input "2"
click at [151, 9] on icon "undo" at bounding box center [151, 11] width 10 height 10
select select "hover_border"
type input "3"
type input "1"
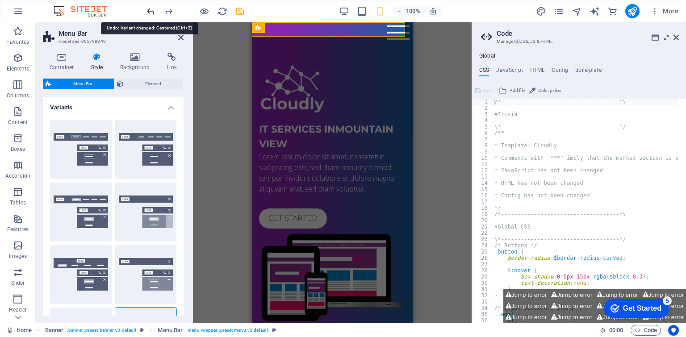
type input "1"
select select "rem"
type input "1"
select select "link-special-font"
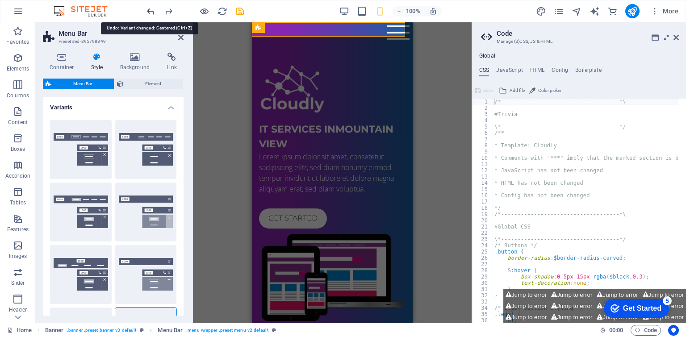
type input "1.1"
select select
type input "1"
click at [151, 9] on icon "undo" at bounding box center [151, 11] width 10 height 10
select select "hover_border_bottom"
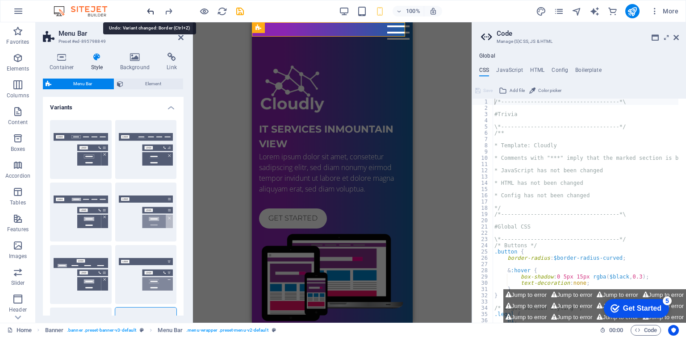
type input "0"
type input "2"
select select "DISABLED_OPTION_VALUE"
type input "0"
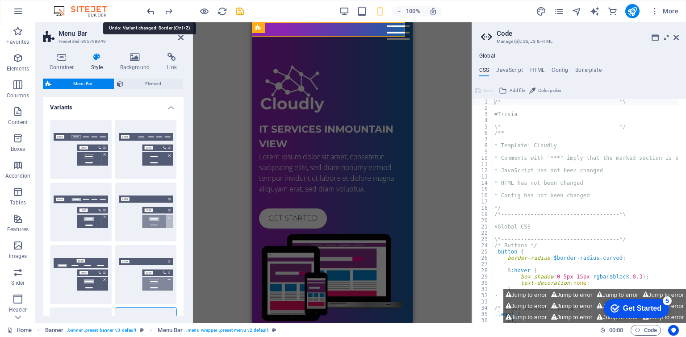
select select "link-special-font"
type input "1.5"
select select
type input "2"
click at [151, 9] on icon "undo" at bounding box center [151, 11] width 10 height 10
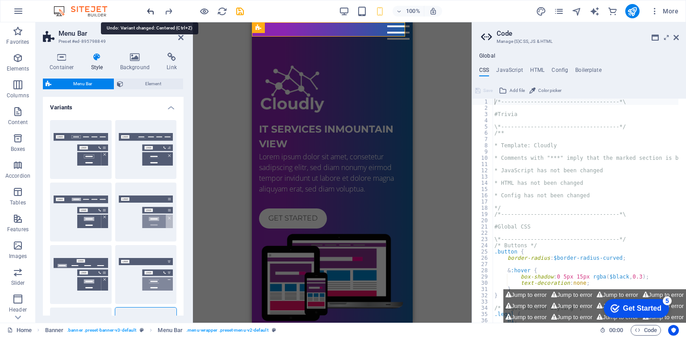
select select "hover_box_bottom"
type input "1"
select select "rem"
type input "1"
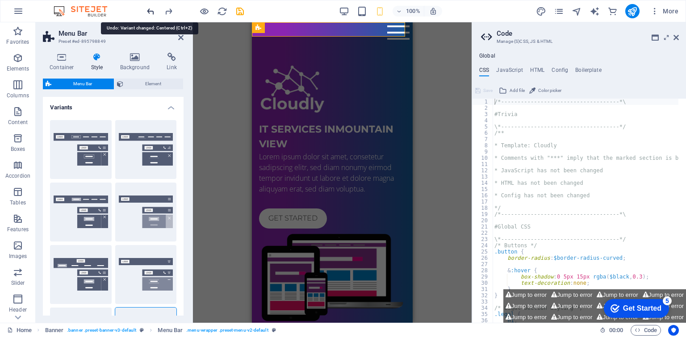
select select "link-default-font"
select select "px"
select select
type input "0"
click at [151, 9] on icon "undo" at bounding box center [151, 11] width 10 height 10
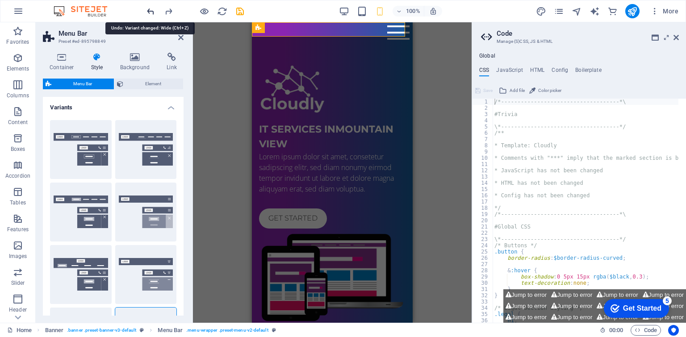
select select "hover_border_vertical"
type input "1.5"
type input "0.5"
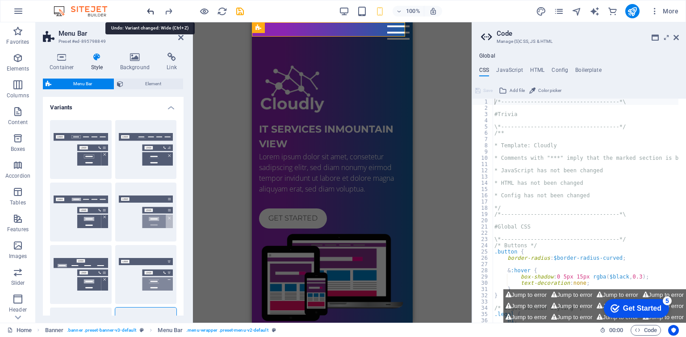
type input "0.5"
select select "link-special-font"
type input "1.5"
select select "rem"
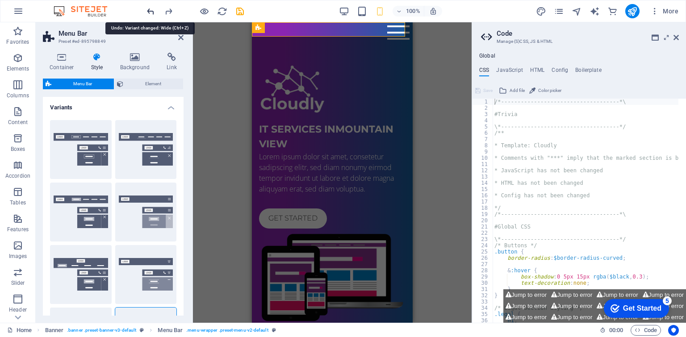
select select "700"
type input "2"
click at [151, 9] on icon "undo" at bounding box center [151, 11] width 10 height 10
click at [151, 9] on div at bounding box center [195, 11] width 100 height 14
select select "hover_text_color"
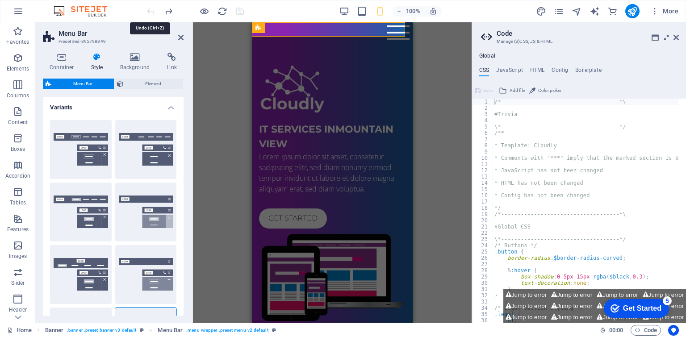
type input "2"
type input "1"
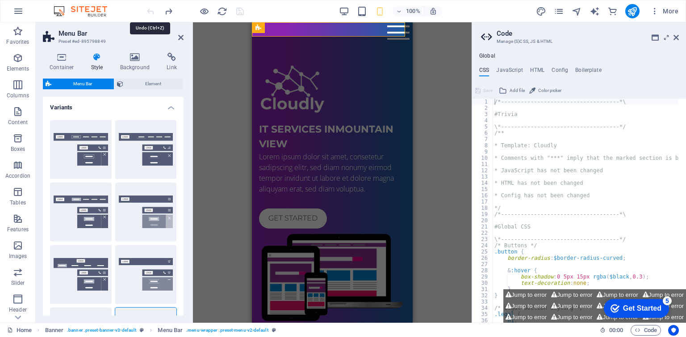
type input "1"
select select "link-default-font"
select select "px"
select select "700"
type input "0"
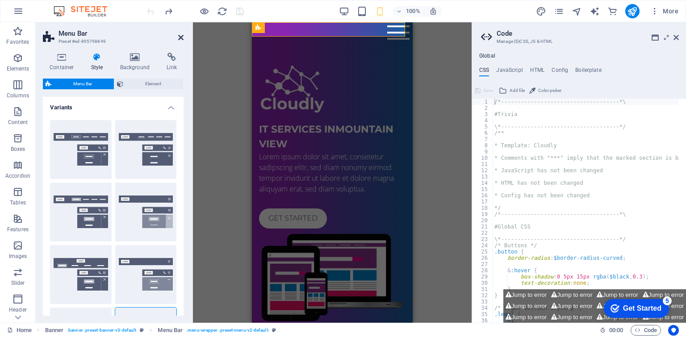
click at [181, 38] on icon at bounding box center [180, 37] width 5 height 7
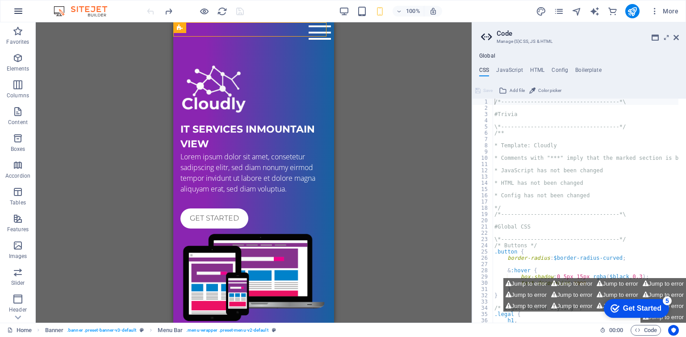
click at [21, 11] on icon "button" at bounding box center [18, 11] width 11 height 11
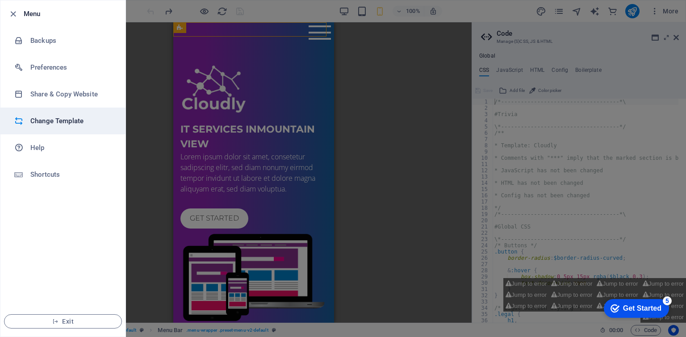
click at [63, 123] on h6 "Change Template" at bounding box center [71, 121] width 83 height 11
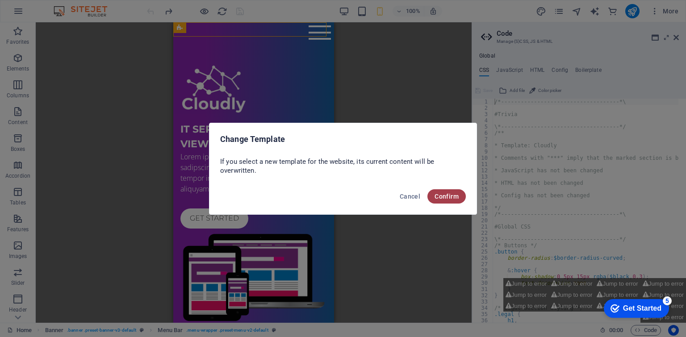
click at [450, 196] on span "Confirm" at bounding box center [447, 196] width 24 height 7
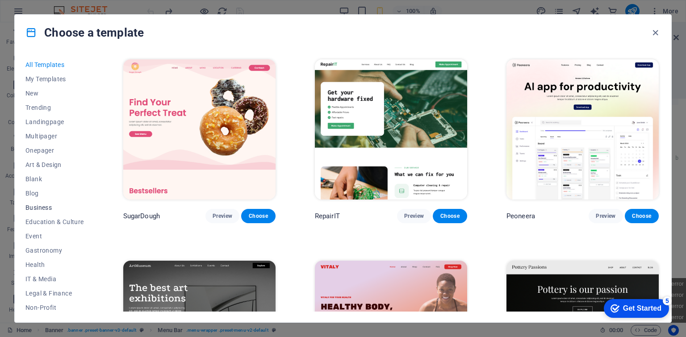
click at [50, 204] on span "Business" at bounding box center [54, 207] width 59 height 7
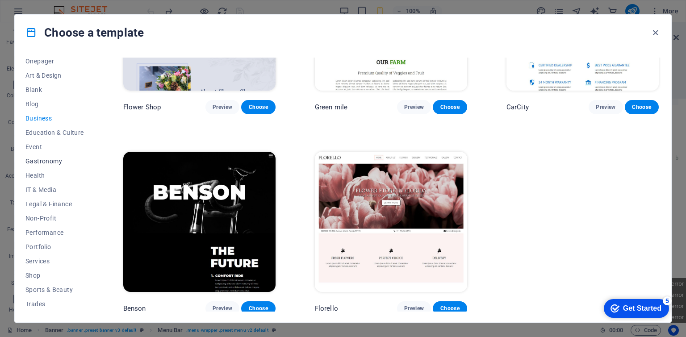
scroll to position [117, 0]
click at [47, 231] on span "Services" at bounding box center [54, 233] width 59 height 7
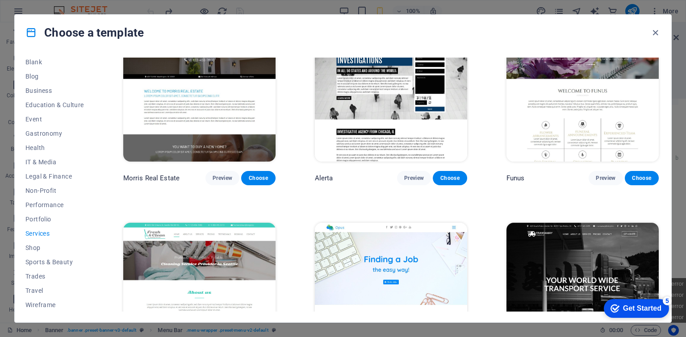
scroll to position [1023, 0]
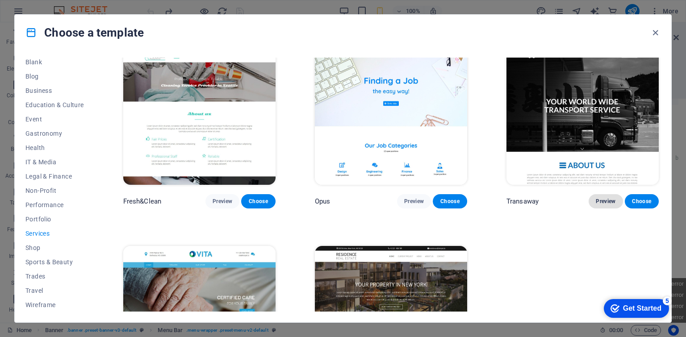
click at [609, 198] on span "Preview" at bounding box center [606, 201] width 20 height 7
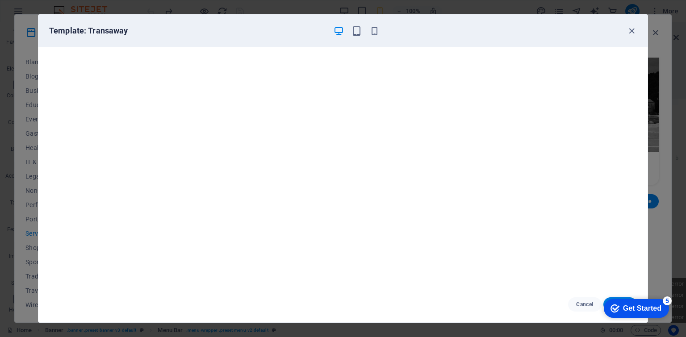
click at [381, 30] on div "Template: Transaway" at bounding box center [337, 30] width 577 height 11
click at [372, 34] on icon "button" at bounding box center [375, 31] width 10 height 10
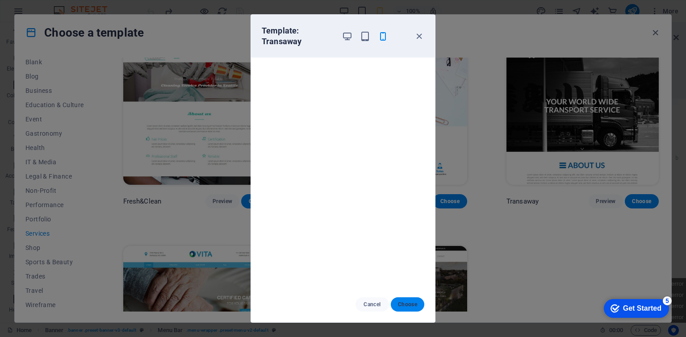
click at [397, 308] on button "Choose" at bounding box center [408, 305] width 34 height 14
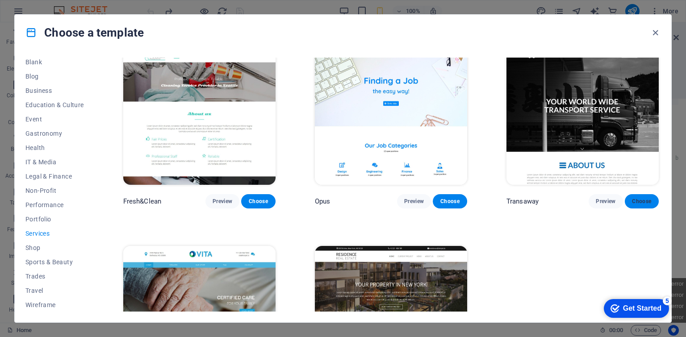
click at [632, 198] on span "Choose" at bounding box center [642, 201] width 20 height 7
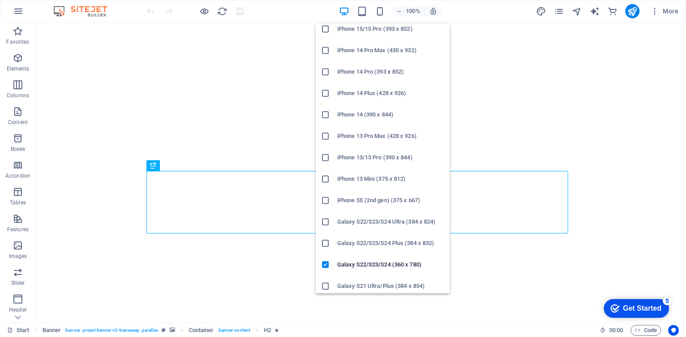
scroll to position [179, 0]
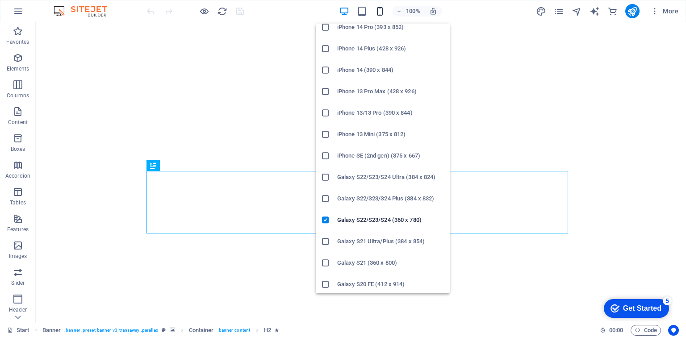
click at [379, 12] on icon "button" at bounding box center [380, 11] width 10 height 10
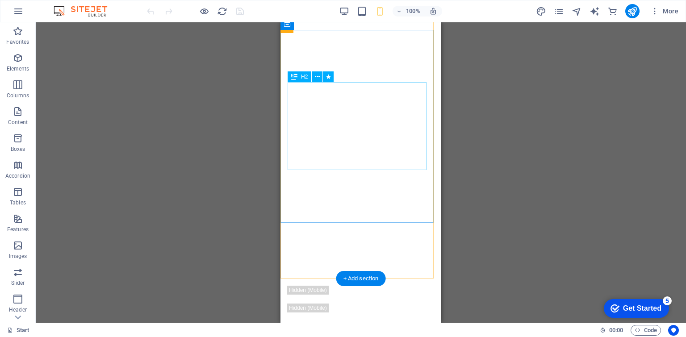
scroll to position [0, 0]
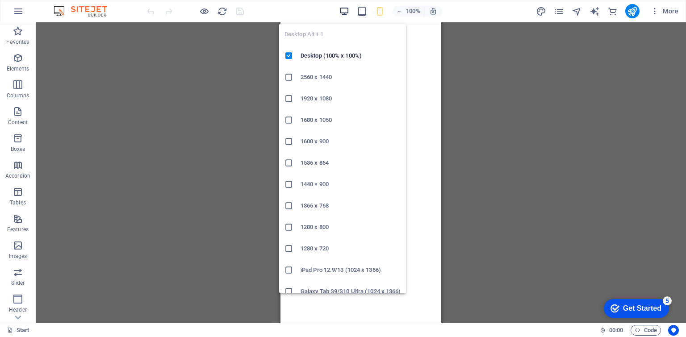
click at [349, 11] on icon "button" at bounding box center [344, 11] width 10 height 10
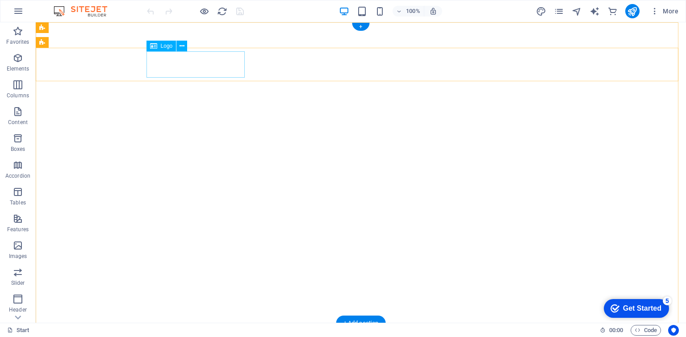
select select "px"
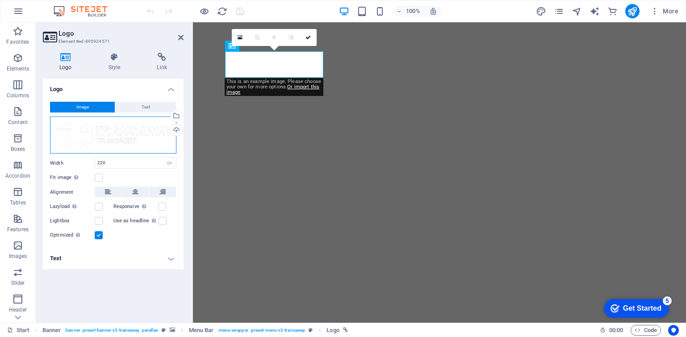
click at [138, 128] on div "Drag files here, click to choose files or select files from Files or our free s…" at bounding box center [113, 136] width 126 height 38
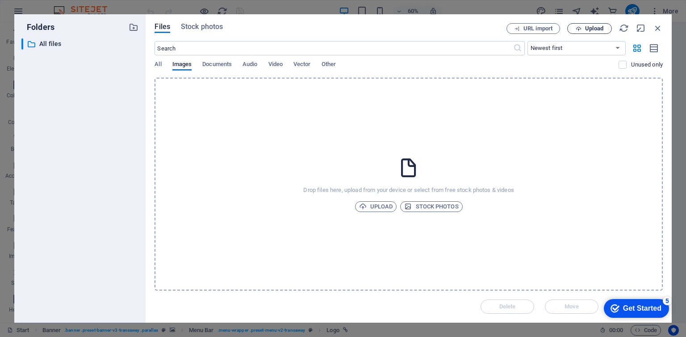
click at [582, 33] on button "Upload" at bounding box center [589, 28] width 45 height 11
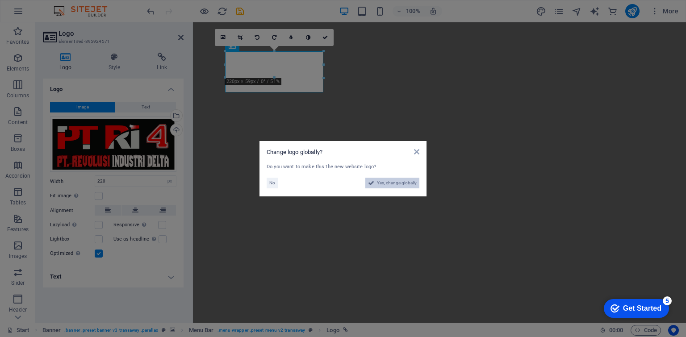
click at [384, 182] on span "Yes, change globally" at bounding box center [397, 183] width 40 height 11
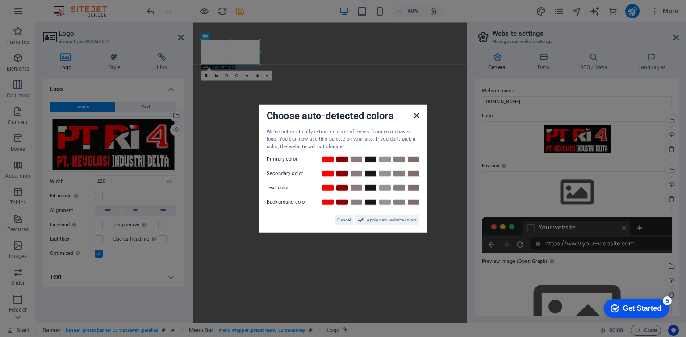
click at [416, 112] on icon at bounding box center [416, 115] width 5 height 7
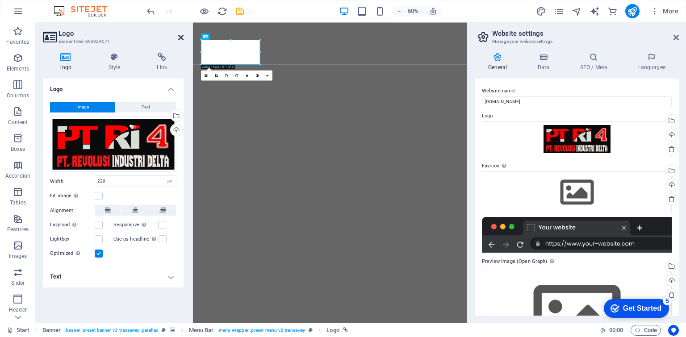
click at [183, 36] on icon at bounding box center [180, 37] width 5 height 7
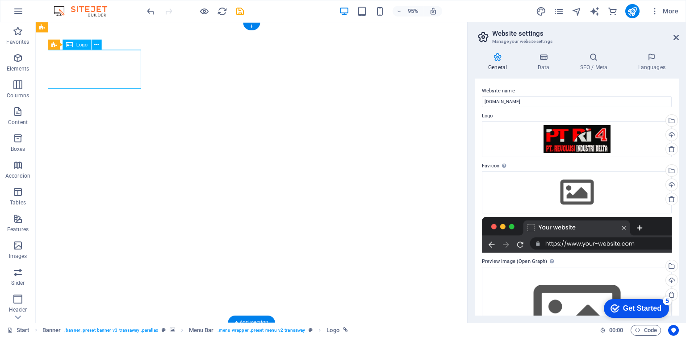
select select "px"
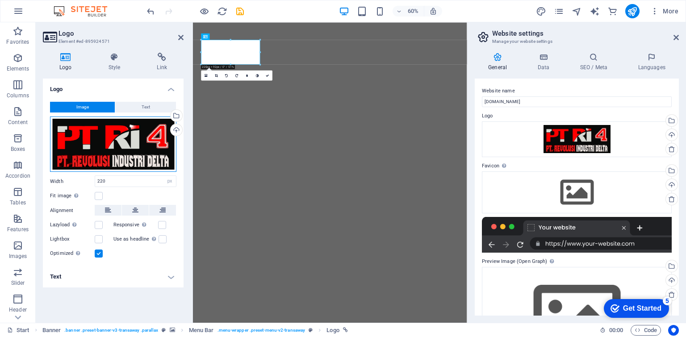
click at [133, 147] on div "Drag files here, click to choose files or select files from Files or our free s…" at bounding box center [113, 145] width 126 height 56
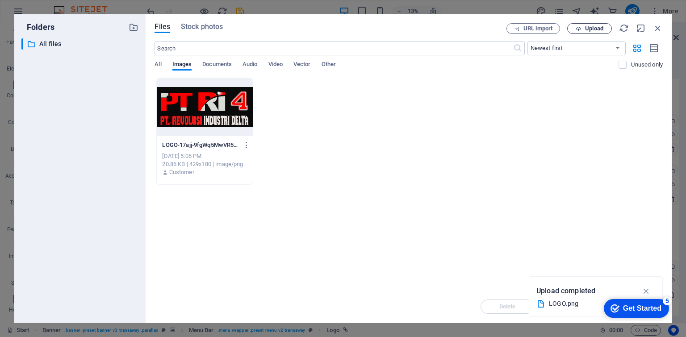
click at [579, 29] on icon "button" at bounding box center [579, 29] width 6 height 6
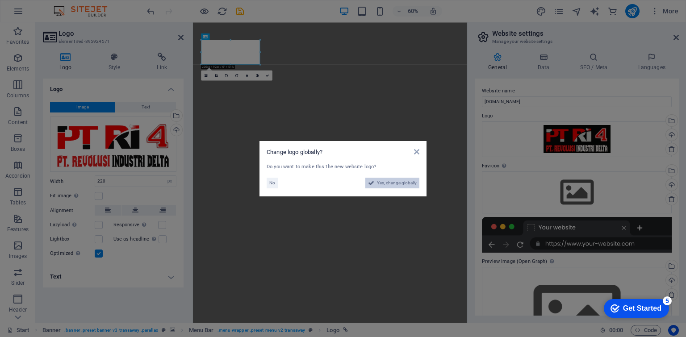
click at [397, 184] on span "Yes, change globally" at bounding box center [397, 183] width 40 height 11
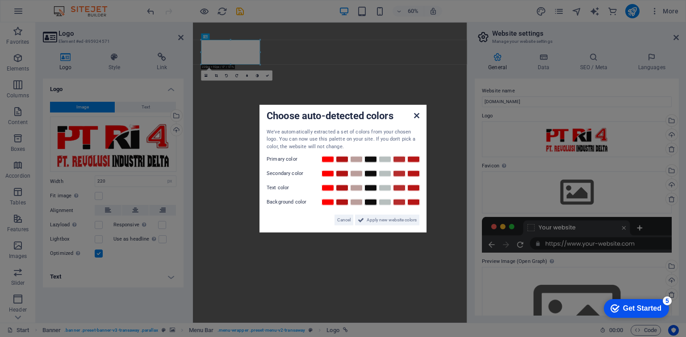
click at [414, 115] on icon at bounding box center [416, 115] width 5 height 7
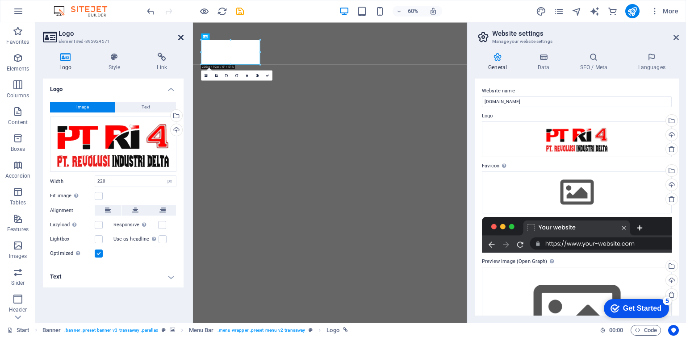
click at [181, 37] on icon at bounding box center [180, 37] width 5 height 7
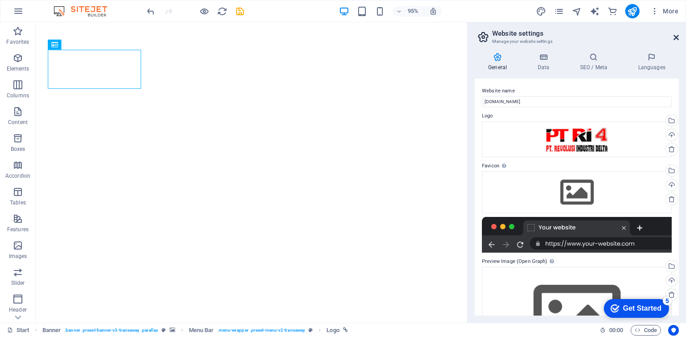
click at [674, 34] on icon at bounding box center [676, 37] width 5 height 7
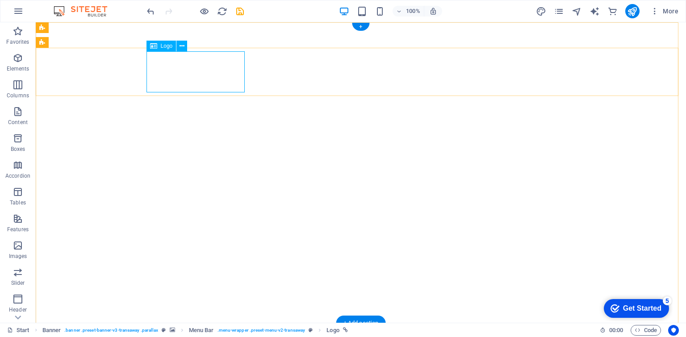
select select "px"
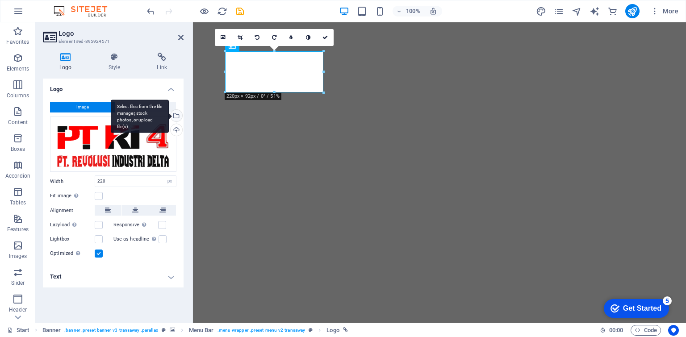
click at [176, 115] on div "Select files from the file manager, stock photos, or upload file(s)" at bounding box center [175, 116] width 13 height 13
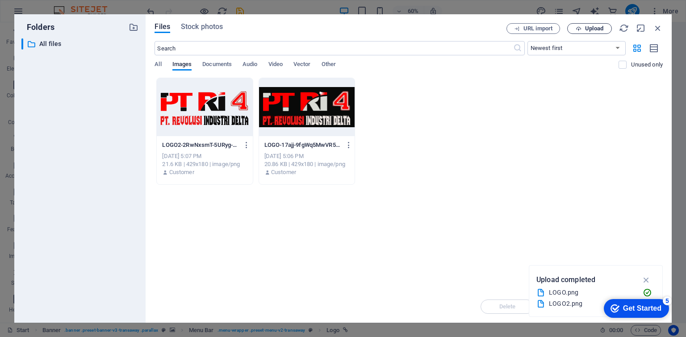
click at [585, 29] on span "Upload" at bounding box center [594, 28] width 18 height 5
drag, startPoint x: 585, startPoint y: 29, endPoint x: 603, endPoint y: 51, distance: 27.9
click at [603, 51] on select "Newest first Oldest first Name (A-Z) Name (Z-A) Size (0-9) Size (9-0) Resolutio…" at bounding box center [577, 48] width 98 height 14
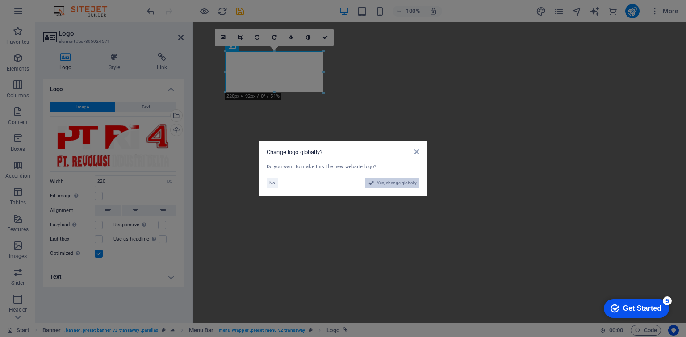
click at [388, 187] on span "Yes, change globally" at bounding box center [397, 183] width 40 height 11
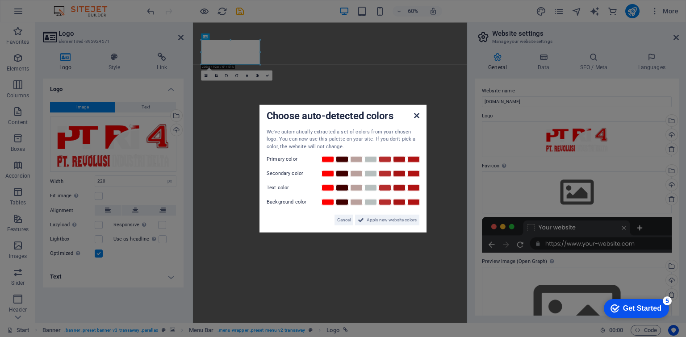
click at [416, 114] on icon at bounding box center [416, 115] width 5 height 7
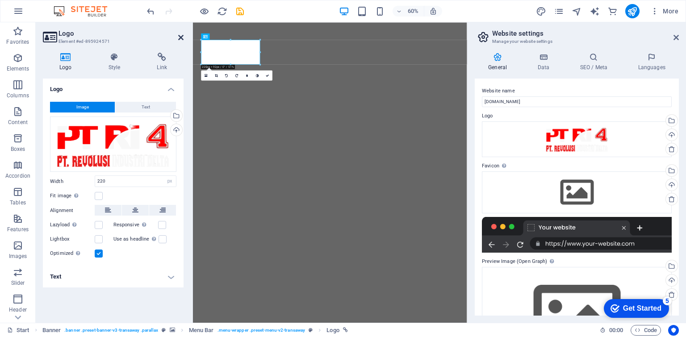
drag, startPoint x: 183, startPoint y: 37, endPoint x: 155, endPoint y: 17, distance: 34.6
click at [183, 37] on icon at bounding box center [180, 37] width 5 height 7
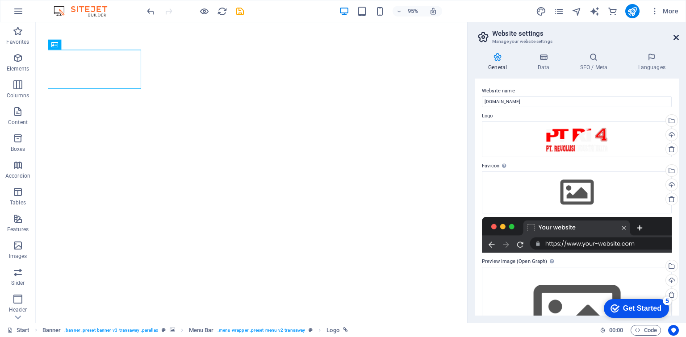
click at [674, 34] on icon at bounding box center [676, 37] width 5 height 7
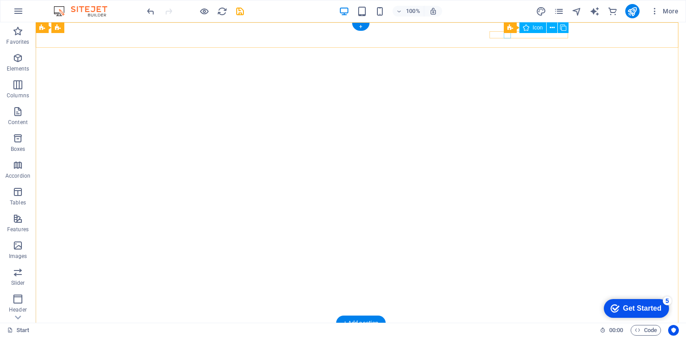
select select "xMidYMid"
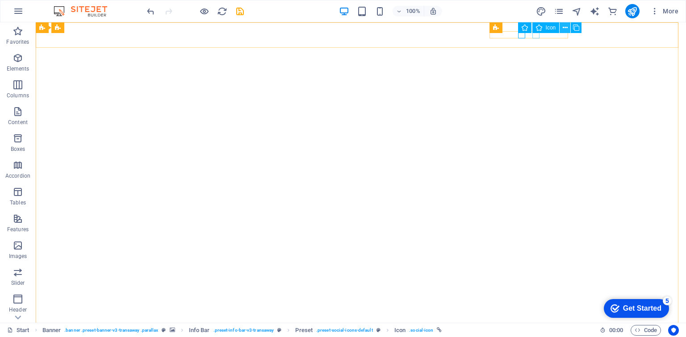
click at [566, 23] on icon at bounding box center [565, 27] width 5 height 9
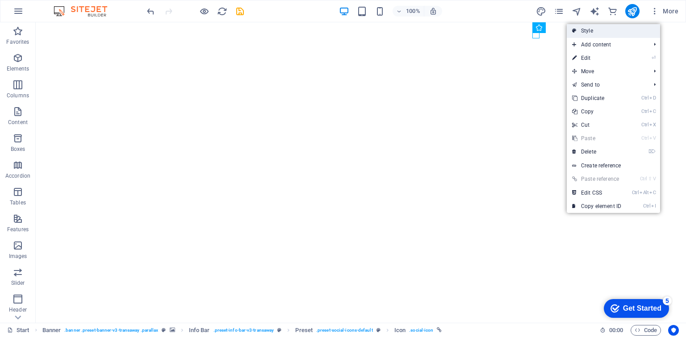
drag, startPoint x: 576, startPoint y: 32, endPoint x: 176, endPoint y: 36, distance: 399.9
click at [576, 32] on icon at bounding box center [574, 30] width 4 height 13
select select "px"
select select "rem"
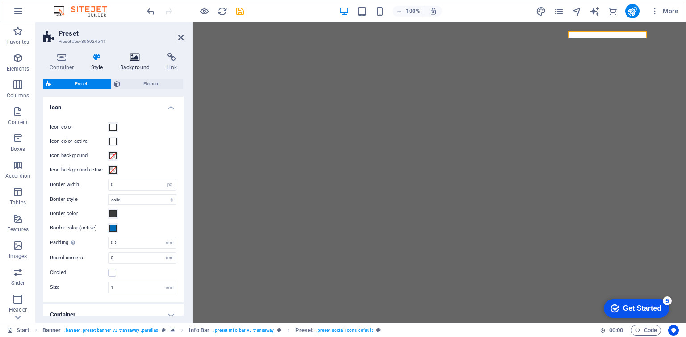
click at [129, 60] on icon at bounding box center [134, 57] width 43 height 9
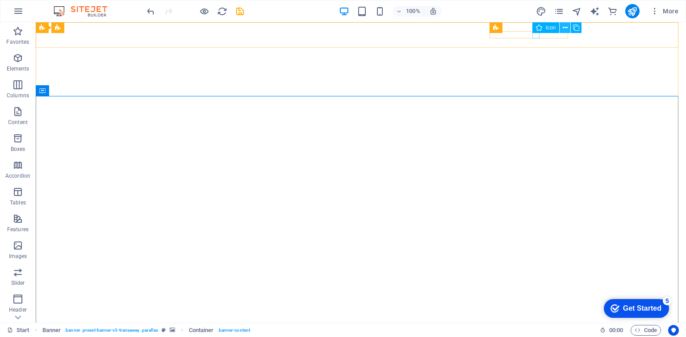
click at [560, 29] on button at bounding box center [565, 27] width 11 height 11
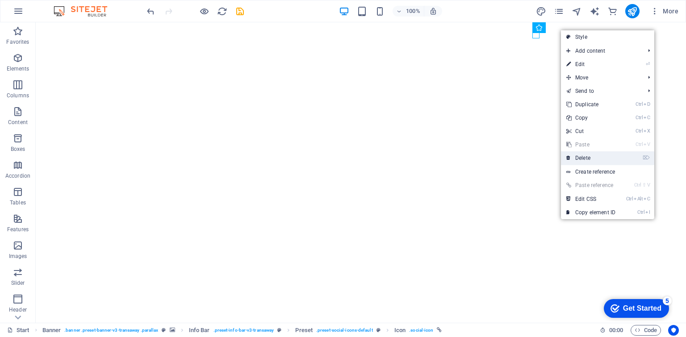
click at [580, 156] on link "⌦ Delete" at bounding box center [591, 157] width 60 height 13
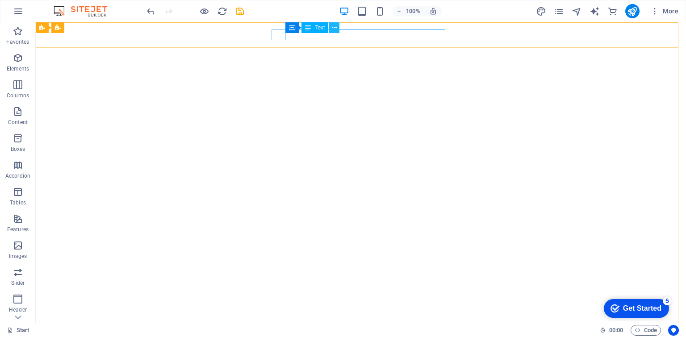
click at [334, 26] on icon at bounding box center [334, 27] width 5 height 9
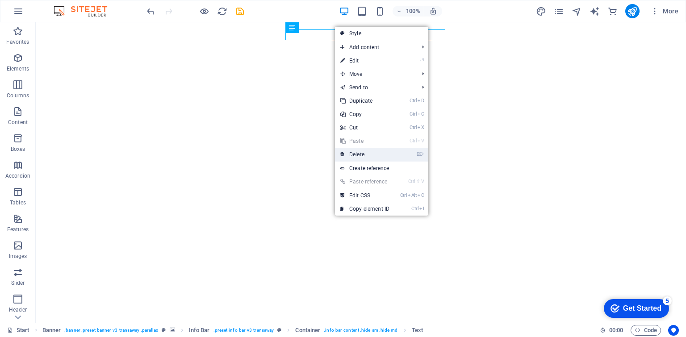
drag, startPoint x: 369, startPoint y: 153, endPoint x: 332, endPoint y: 113, distance: 54.1
click at [369, 153] on link "⌦ Delete" at bounding box center [365, 154] width 60 height 13
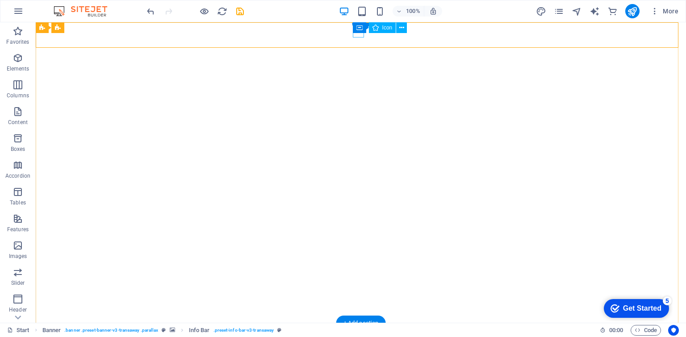
click at [395, 29] on button at bounding box center [399, 27] width 11 height 11
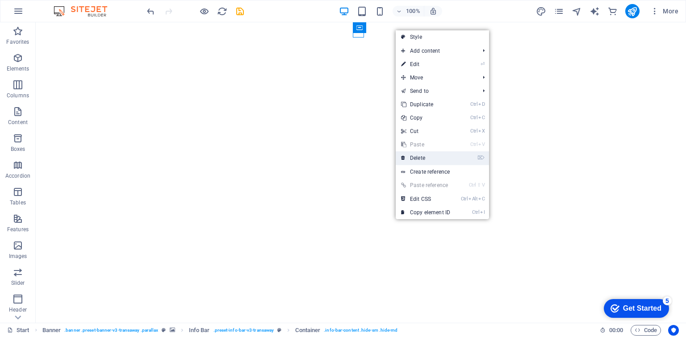
click at [439, 159] on link "⌦ Delete" at bounding box center [426, 157] width 60 height 13
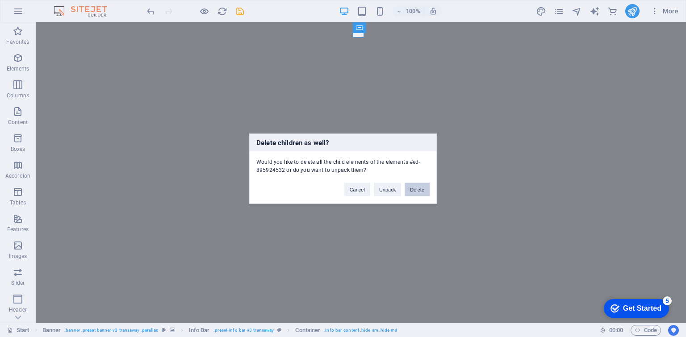
click at [417, 187] on button "Delete" at bounding box center [417, 189] width 25 height 13
